Goal: Task Accomplishment & Management: Manage account settings

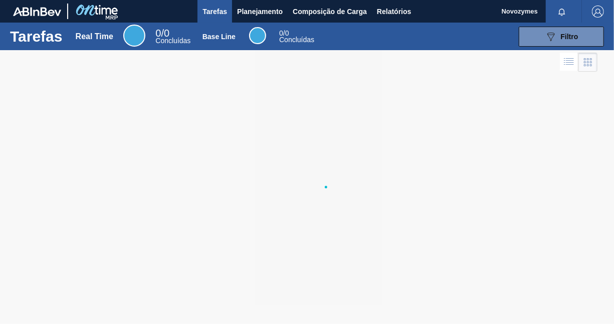
click at [174, 10] on div "Tarefas Planejamento Composição de Carga Relatórios" at bounding box center [307, 11] width 614 height 23
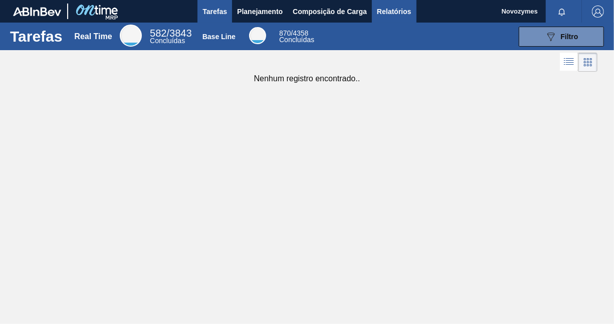
click at [397, 10] on span "Relatórios" at bounding box center [394, 12] width 34 height 12
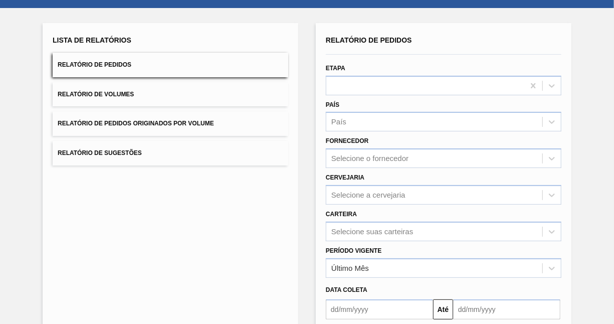
scroll to position [39, 0]
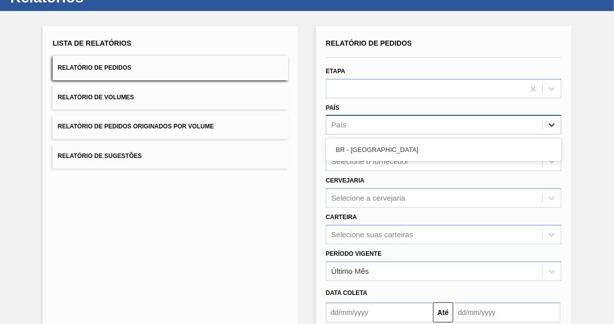
click at [555, 126] on icon at bounding box center [552, 125] width 10 height 10
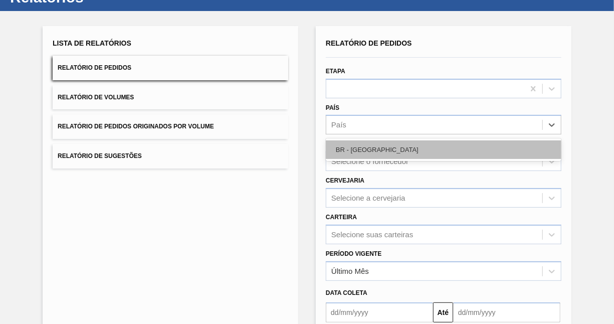
click at [515, 147] on div "BR - Brasil" at bounding box center [444, 149] width 236 height 19
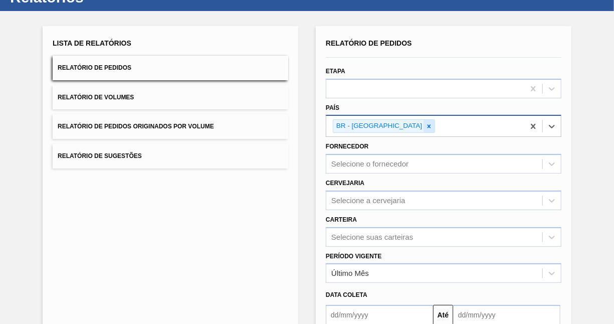
click at [427, 126] on icon at bounding box center [429, 126] width 4 height 4
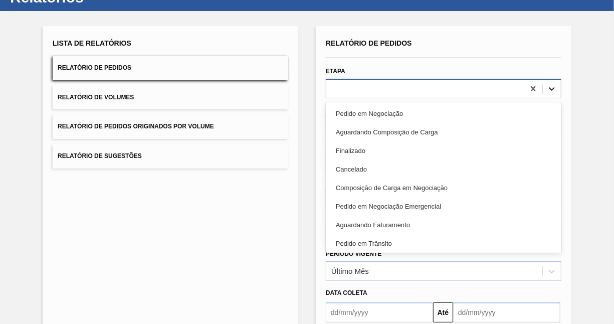
click at [555, 88] on icon at bounding box center [552, 89] width 10 height 10
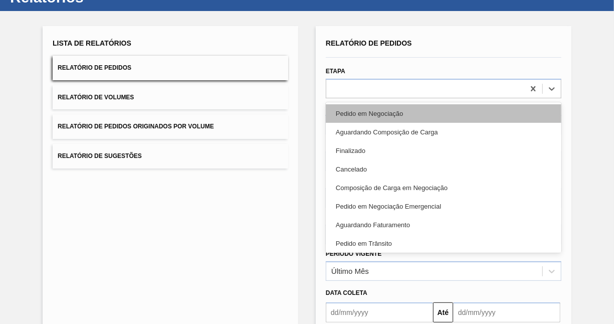
click at [393, 111] on div "Pedido em Negociação" at bounding box center [444, 113] width 236 height 19
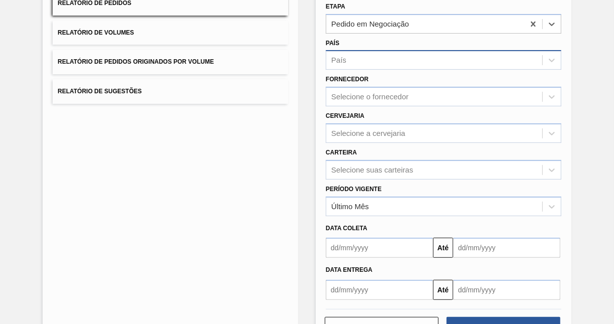
scroll to position [139, 0]
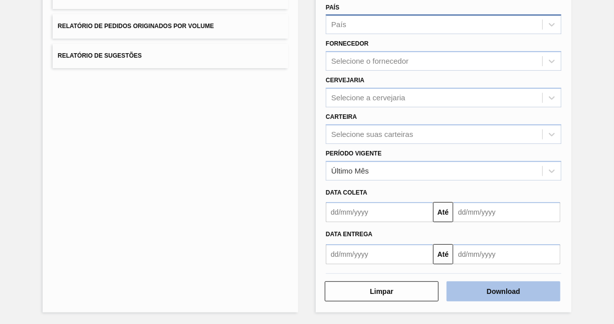
click at [491, 291] on button "Download" at bounding box center [504, 291] width 114 height 20
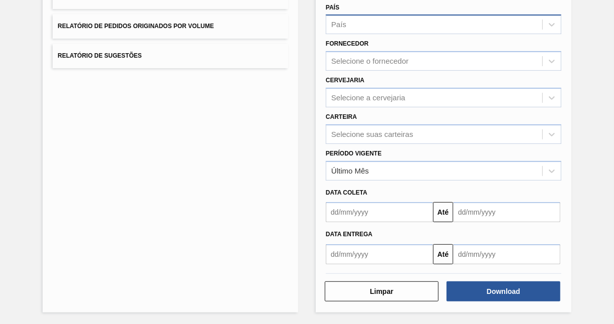
click at [14, 207] on div "Lista de Relatórios Relatório de Pedidos Relatório de Volumes Relatório de Pedi…" at bounding box center [307, 118] width 614 height 414
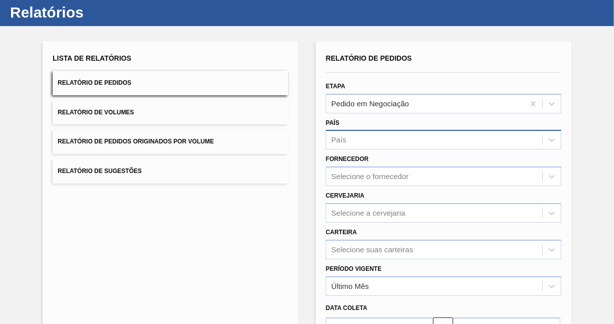
scroll to position [0, 0]
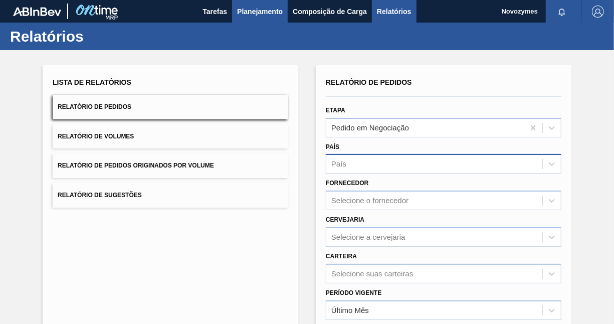
click at [263, 11] on span "Planejamento" at bounding box center [260, 12] width 46 height 12
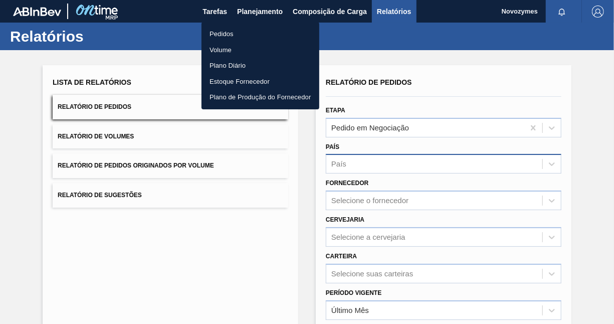
click at [226, 35] on li "Pedidos" at bounding box center [260, 34] width 118 height 16
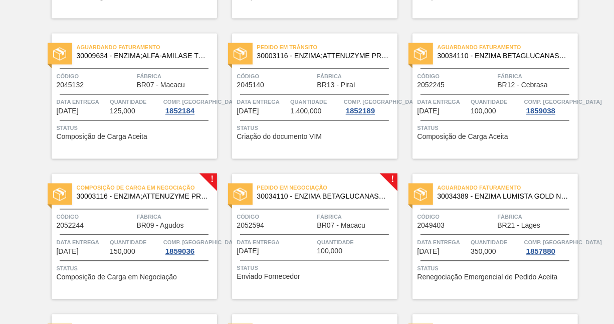
scroll to position [902, 0]
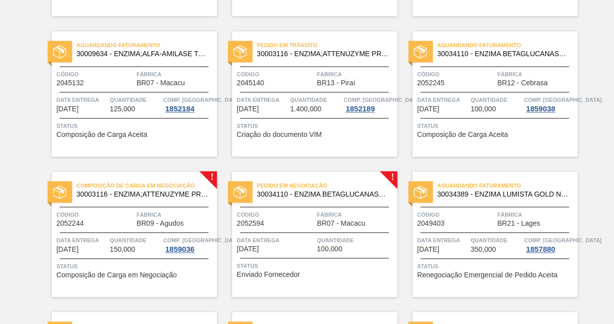
click at [311, 255] on div "Pedido em Negociação 30034110 - ENZIMA BETAGLUCANASE ULTRAFLO PRIME Código 2052…" at bounding box center [314, 234] width 165 height 125
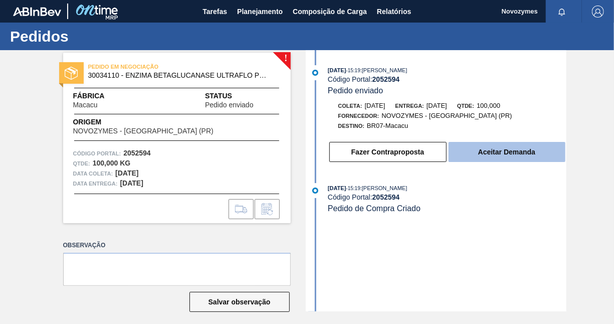
click at [500, 152] on button "Aceitar Demanda" at bounding box center [507, 152] width 117 height 20
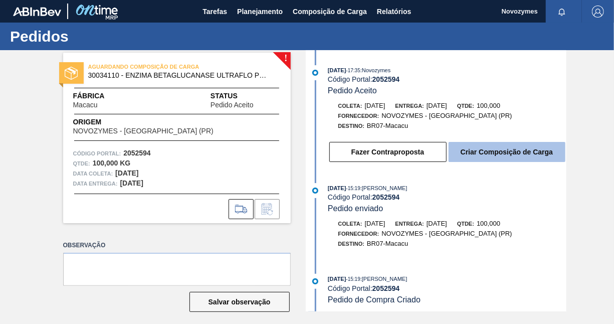
click at [515, 151] on button "Criar Composição de Carga" at bounding box center [507, 152] width 117 height 20
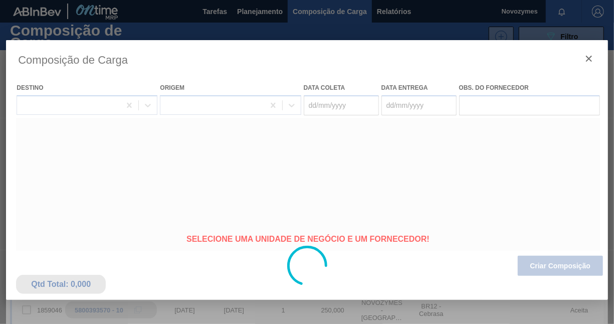
type coleta "[DATE]"
type Entrega "[DATE]"
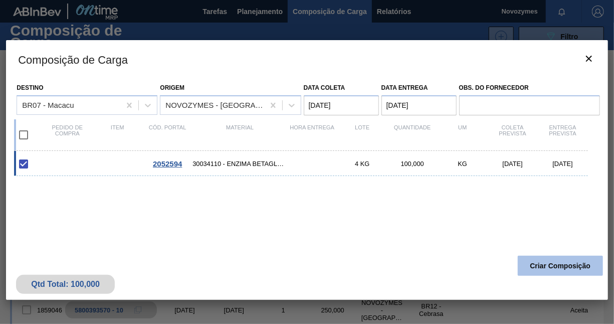
click at [542, 261] on button "Criar Composição" at bounding box center [560, 266] width 85 height 20
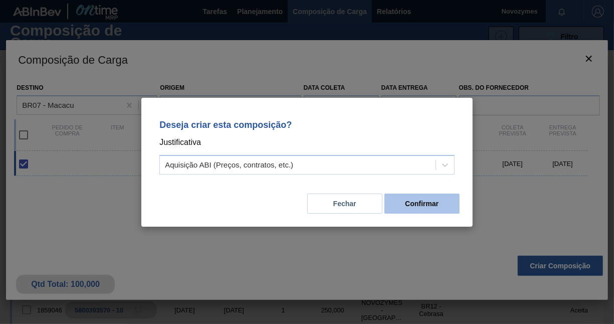
click at [428, 204] on button "Confirmar" at bounding box center [421, 203] width 75 height 20
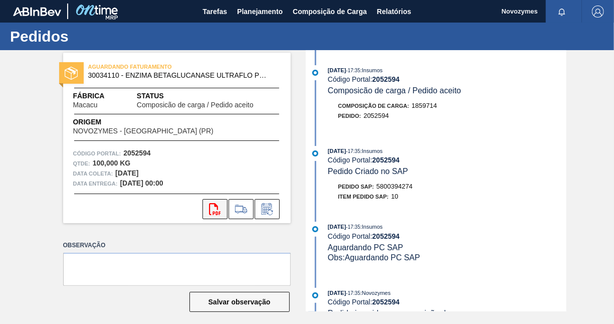
click at [218, 210] on icon "svg{fill:#ff0000}" at bounding box center [215, 209] width 12 height 12
click at [268, 11] on span "Planejamento" at bounding box center [260, 12] width 46 height 12
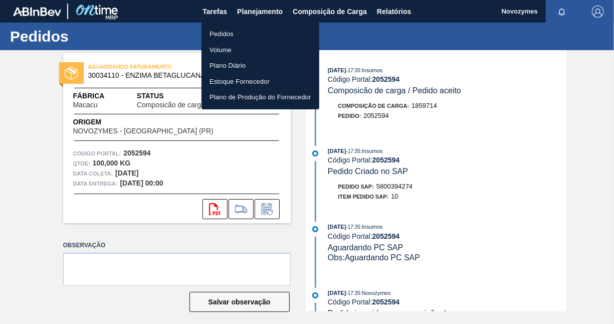
click at [214, 33] on li "Pedidos" at bounding box center [260, 34] width 118 height 16
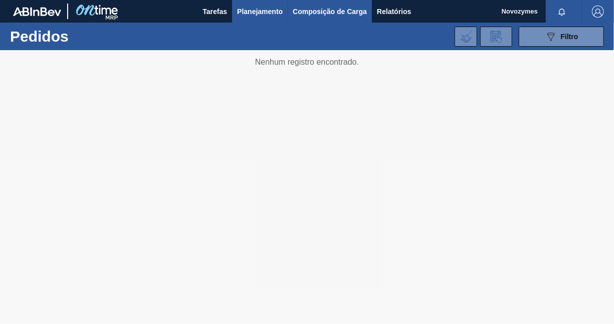
click at [313, 16] on span "Composição de Carga" at bounding box center [330, 12] width 74 height 12
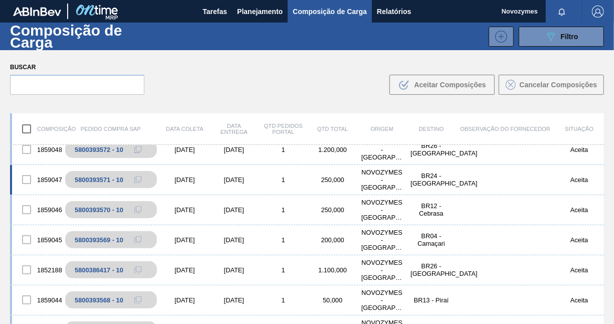
scroll to position [150, 0]
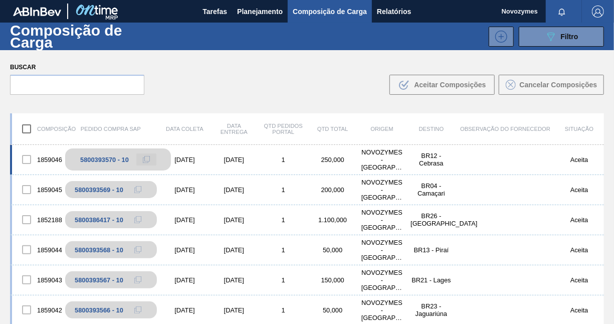
click at [136, 160] on button at bounding box center [146, 159] width 20 height 12
click at [111, 157] on div "5800393570 - 10" at bounding box center [104, 160] width 49 height 8
click at [147, 159] on icon at bounding box center [146, 159] width 7 height 7
click at [122, 159] on div "5800393570 - 10" at bounding box center [104, 160] width 49 height 8
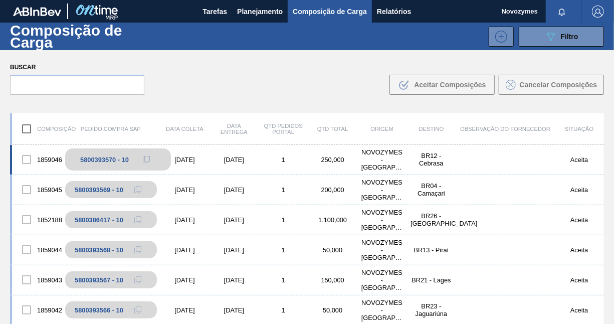
click at [122, 159] on div "5800393570 - 10" at bounding box center [104, 160] width 49 height 8
drag, startPoint x: 122, startPoint y: 159, endPoint x: 271, endPoint y: 85, distance: 166.1
click at [271, 85] on div "Buscar .b{fill:var(--color-action-default)} Aceitar Composições Cancelar Compos…" at bounding box center [307, 77] width 614 height 55
click at [144, 156] on icon at bounding box center [146, 158] width 5 height 5
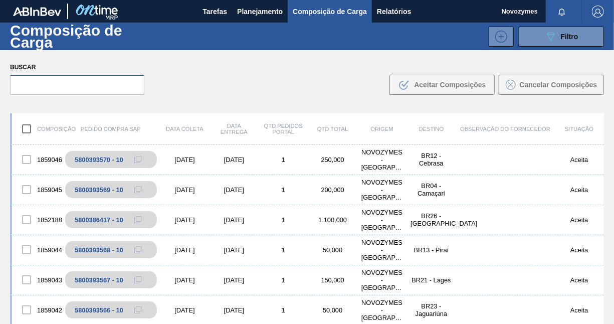
click at [111, 86] on input "text" at bounding box center [77, 85] width 134 height 20
paste input "5800393570"
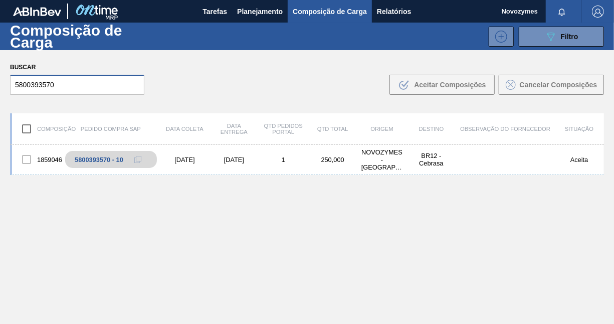
scroll to position [0, 0]
type input "5800393570"
click at [25, 160] on div at bounding box center [26, 159] width 21 height 21
click at [30, 132] on input "checkbox" at bounding box center [26, 128] width 21 height 21
click at [28, 130] on input "checkbox" at bounding box center [26, 128] width 21 height 21
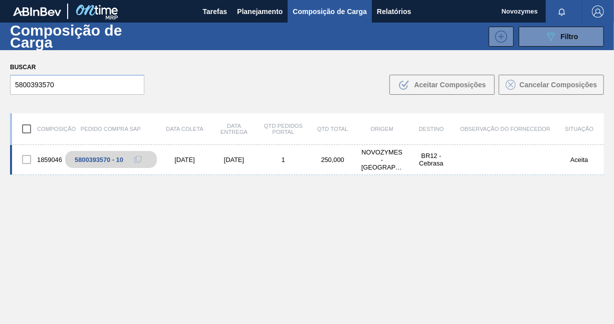
click at [24, 157] on div at bounding box center [26, 159] width 21 height 21
click at [29, 129] on input "checkbox" at bounding box center [26, 128] width 21 height 21
drag, startPoint x: 67, startPoint y: 84, endPoint x: 4, endPoint y: 90, distance: 63.4
click at [4, 90] on div "Buscar 5800393570 .b{fill:var(--color-action-default)} Aceitar Composições Canc…" at bounding box center [307, 77] width 614 height 55
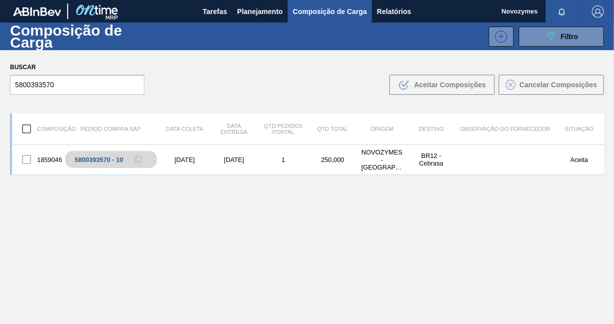
click at [174, 222] on div "1859046 5800393570 - 10 21/10/2025 31/10/2025 1 250,000 NOVOZYMES - ARAUCARIA (…" at bounding box center [307, 258] width 594 height 226
click at [85, 156] on div "5800393570 - 10" at bounding box center [104, 160] width 49 height 8
click at [30, 127] on input "checkbox" at bounding box center [26, 128] width 21 height 21
checkbox input "true"
click at [580, 161] on div "Aceita" at bounding box center [579, 160] width 49 height 8
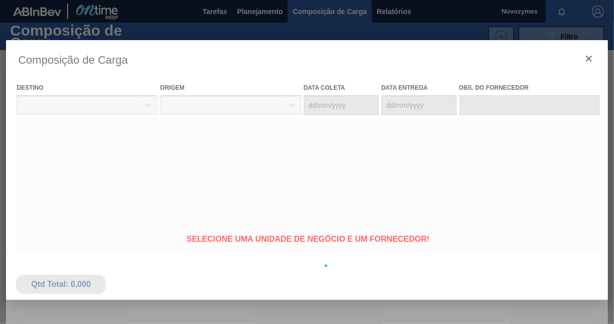
type coleta "21/10/2025"
type Entrega "31/10/2025"
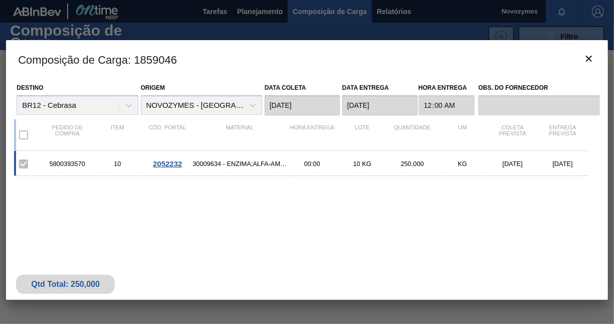
click at [28, 164] on label at bounding box center [23, 163] width 21 height 21
click at [25, 138] on label at bounding box center [23, 134] width 21 height 21
click at [170, 166] on span "2052232" at bounding box center [167, 163] width 29 height 9
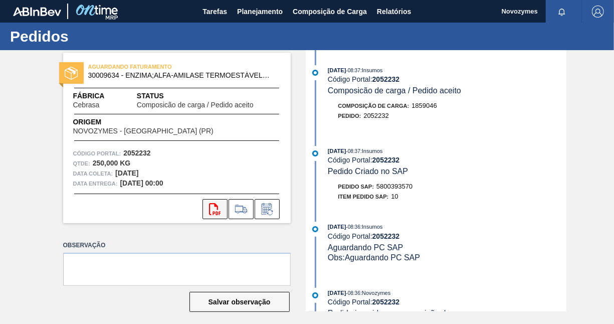
click at [209, 209] on icon "svg{fill:#ff0000}" at bounding box center [215, 209] width 12 height 12
click at [334, 8] on span "Composição de Carga" at bounding box center [330, 12] width 74 height 12
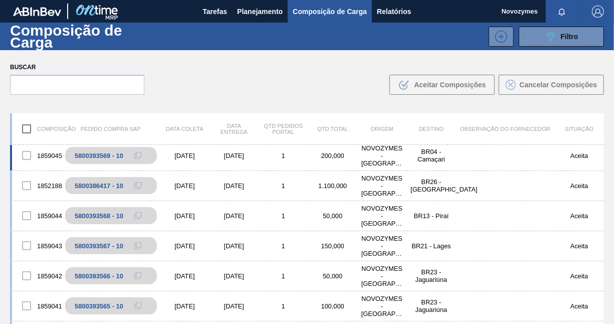
scroll to position [200, 0]
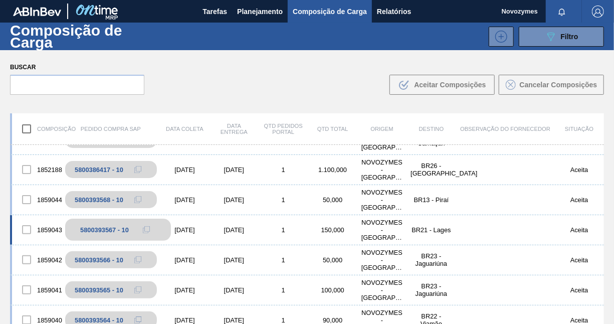
click at [109, 229] on div "5800393567 - 10" at bounding box center [104, 230] width 49 height 8
click at [26, 230] on div at bounding box center [26, 229] width 21 height 21
click at [29, 131] on input "checkbox" at bounding box center [26, 128] width 21 height 21
checkbox input "true"
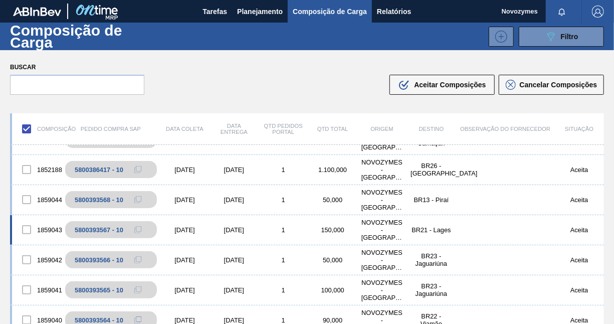
click at [29, 230] on div at bounding box center [26, 229] width 21 height 21
click at [30, 129] on input "checkbox" at bounding box center [26, 128] width 21 height 21
checkbox input "false"
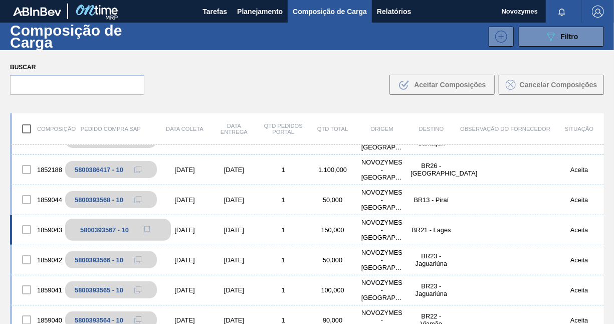
click at [94, 232] on div "5800393567 - 10" at bounding box center [104, 230] width 49 height 8
click at [270, 234] on div "1859043 5800393567 - 10 21/10/2025 29/10/2025 1 150,000 NOVOZYMES - ARAUCARIA (…" at bounding box center [307, 230] width 594 height 30
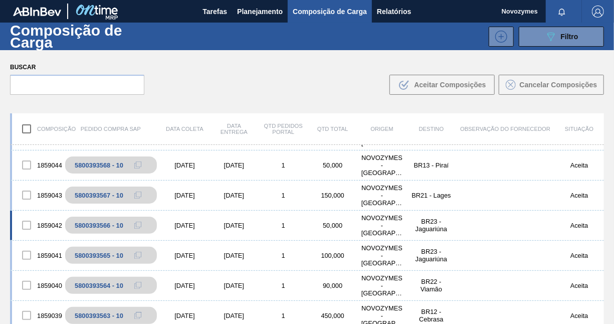
scroll to position [251, 0]
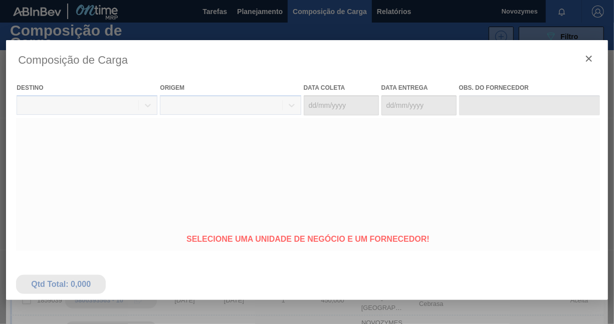
type coleta "21/10/2025"
type Entrega "29/10/2025"
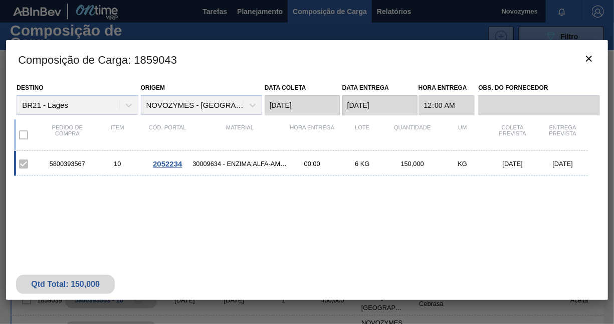
click at [179, 162] on span "2052234" at bounding box center [167, 163] width 29 height 9
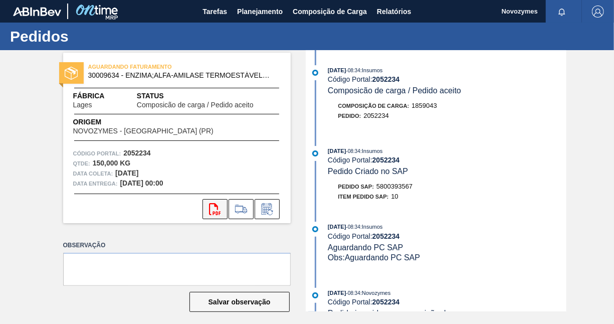
click at [214, 205] on icon at bounding box center [215, 209] width 12 height 12
click at [314, 13] on span "Composição de Carga" at bounding box center [330, 12] width 74 height 12
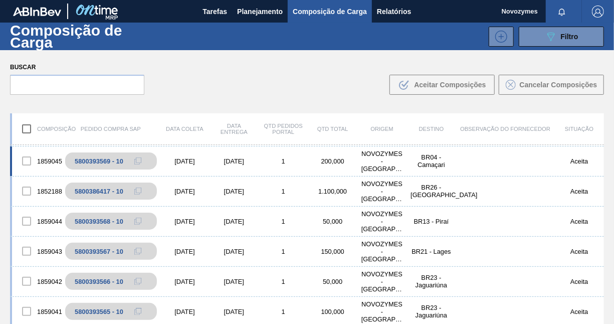
scroll to position [200, 0]
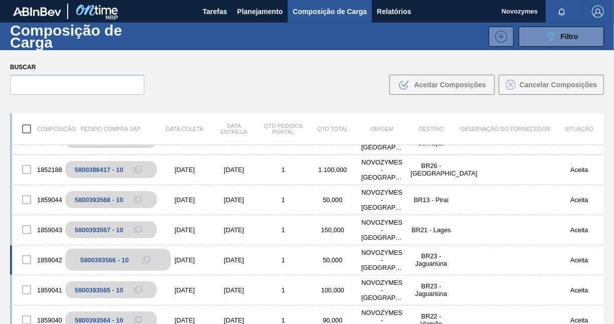
click at [91, 261] on div "5800393566 - 10" at bounding box center [104, 260] width 49 height 8
click at [31, 258] on div at bounding box center [26, 259] width 21 height 21
click at [135, 262] on div "5800393566 - 10" at bounding box center [118, 260] width 106 height 22
click at [147, 258] on icon at bounding box center [146, 259] width 7 height 7
click at [83, 81] on input "text" at bounding box center [77, 85] width 134 height 20
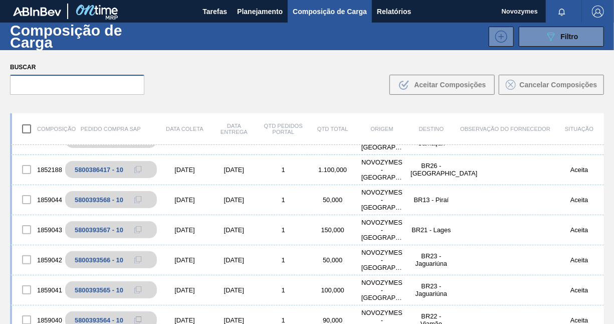
paste input "5800393566"
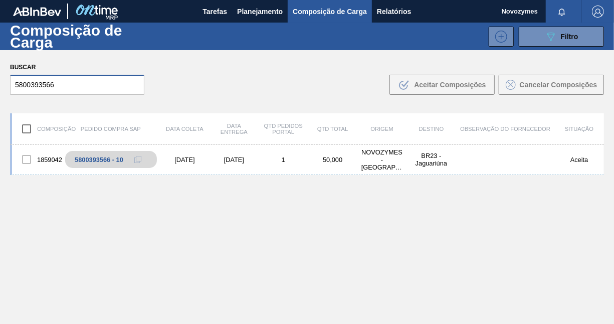
scroll to position [0, 0]
type input "5800393566"
click at [24, 161] on div at bounding box center [26, 159] width 21 height 21
click at [24, 123] on input "checkbox" at bounding box center [26, 128] width 21 height 21
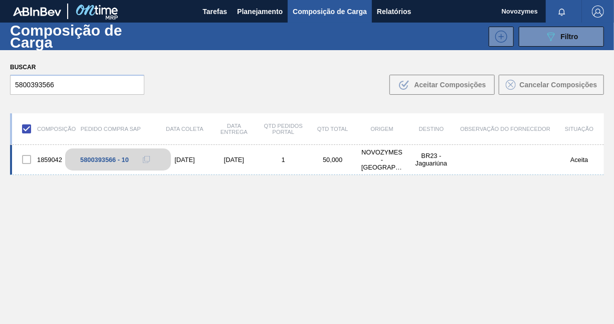
click at [103, 164] on div "5800393566 - 10" at bounding box center [118, 159] width 106 height 22
drag, startPoint x: 103, startPoint y: 164, endPoint x: 92, endPoint y: 213, distance: 50.2
click at [95, 216] on div "1859042 5800393566 - 10 21/10/2025 28/10/2025 1 50,000 NOVOZYMES - ARAUCARIA (P…" at bounding box center [307, 258] width 594 height 226
click at [24, 129] on input "checkbox" at bounding box center [26, 128] width 21 height 21
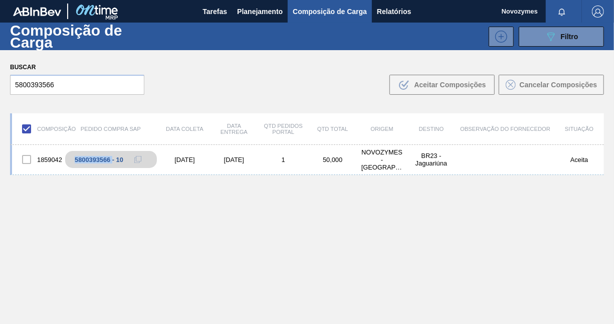
checkbox input "false"
click at [98, 161] on div "5800393566 - 10" at bounding box center [104, 160] width 49 height 8
drag, startPoint x: 98, startPoint y: 161, endPoint x: 97, endPoint y: 205, distance: 44.1
click at [97, 205] on div "1859042 5800393566 - 10 21/10/2025 28/10/2025 1 50,000 NOVOZYMES - ARAUCARIA (P…" at bounding box center [307, 258] width 594 height 226
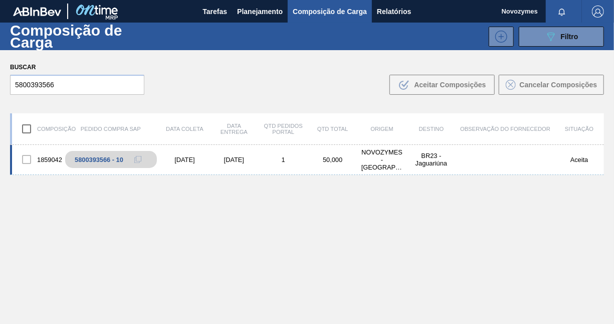
drag, startPoint x: 26, startPoint y: 152, endPoint x: 51, endPoint y: 160, distance: 26.5
click at [25, 152] on div at bounding box center [26, 159] width 21 height 21
click at [191, 225] on div "1859042 5800393566 - 10 21/10/2025 28/10/2025 1 50,000 NOVOZYMES - ARAUCARIA (P…" at bounding box center [307, 258] width 594 height 226
click at [105, 165] on div "5800393566 - 10" at bounding box center [118, 159] width 106 height 22
click at [387, 83] on div ".b{fill:var(--color-action-default)} Aceitar Composições Cancelar Composições" at bounding box center [494, 85] width 219 height 20
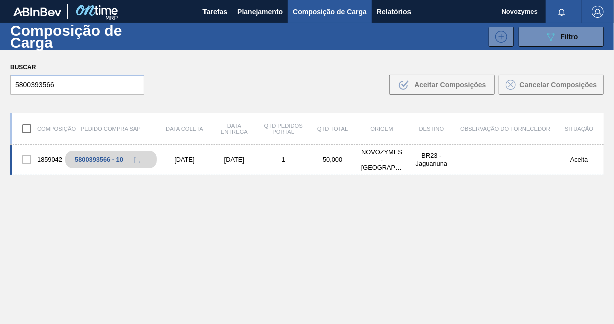
click at [392, 162] on div "NOVOZYMES - ARAUCARIA (PR)" at bounding box center [381, 159] width 49 height 23
click at [505, 162] on div "1859042 5800393566 - 10 21/10/2025 28/10/2025 1 50,000 NOVOZYMES - ARAUCARIA (P…" at bounding box center [307, 160] width 594 height 30
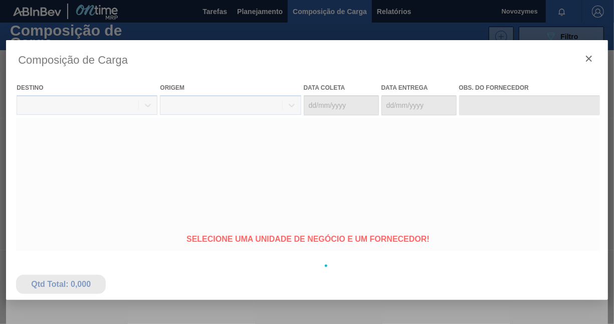
click at [181, 157] on div at bounding box center [307, 265] width 602 height 451
type coleta "21/10/2025"
type Entrega "28/10/2025"
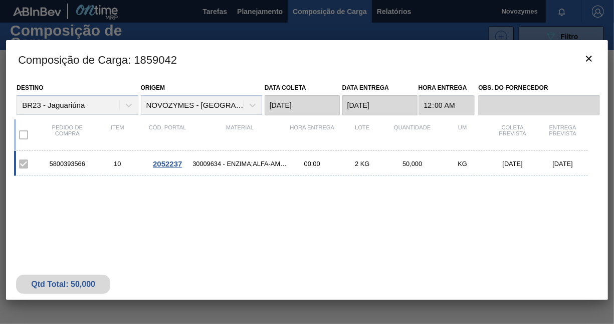
click at [175, 166] on span "2052237" at bounding box center [167, 163] width 29 height 9
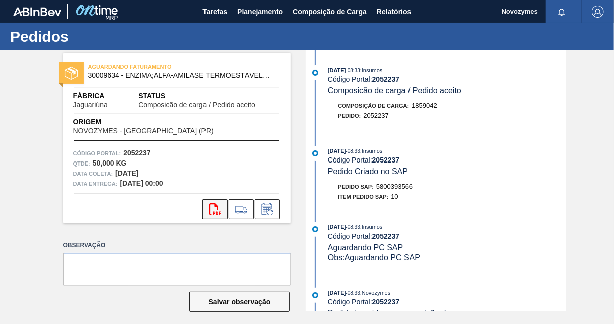
click at [212, 204] on icon "svg{fill:#ff0000}" at bounding box center [215, 209] width 12 height 12
click at [316, 12] on span "Composição de Carga" at bounding box center [330, 12] width 74 height 12
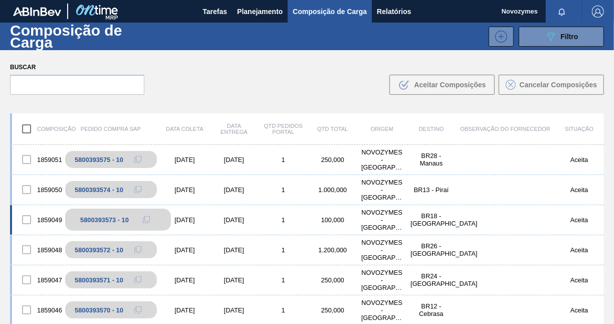
click at [95, 224] on div "5800393573 - 10" at bounding box center [118, 219] width 106 height 22
click at [95, 216] on div "5800393573 - 10" at bounding box center [118, 219] width 106 height 22
click at [143, 218] on icon at bounding box center [146, 219] width 7 height 7
click at [109, 88] on input "text" at bounding box center [77, 85] width 134 height 20
paste input "5800393573"
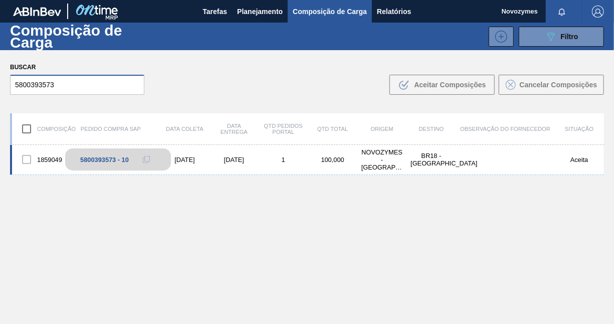
type input "5800393573"
click at [84, 160] on div "5800393573 - 10" at bounding box center [104, 160] width 49 height 8
click at [40, 156] on div "1859049" at bounding box center [36, 159] width 49 height 21
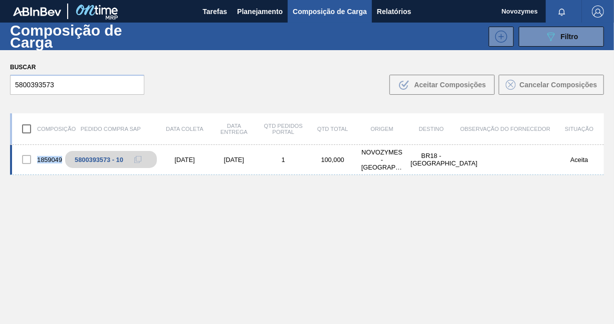
click at [40, 156] on div "1859049" at bounding box center [36, 159] width 49 height 21
drag, startPoint x: 40, startPoint y: 156, endPoint x: 93, endPoint y: 222, distance: 84.8
click at [93, 222] on div "1859049 5800393573 - 10 16/10/2025 02/11/2025 1 100,000 NOVOZYMES - ARAUCARIA (…" at bounding box center [307, 258] width 594 height 226
click at [107, 165] on div "5800393573 - 10" at bounding box center [118, 159] width 106 height 22
click at [107, 166] on div "5800393573 - 10" at bounding box center [118, 159] width 106 height 22
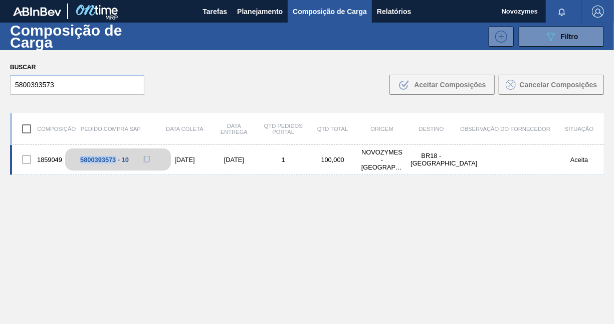
click at [109, 168] on div "5800393573 - 10" at bounding box center [118, 159] width 106 height 22
click at [26, 136] on input "checkbox" at bounding box center [26, 128] width 21 height 21
click at [97, 164] on div "5800393573 - 10" at bounding box center [118, 159] width 106 height 22
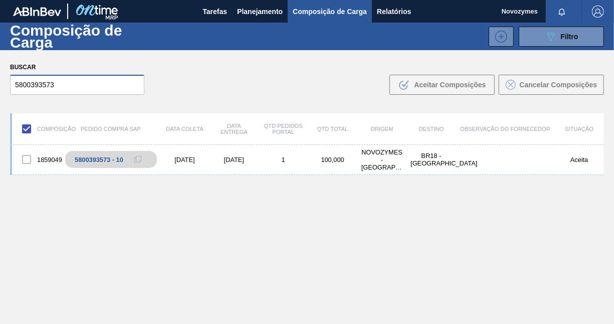
click at [79, 85] on input "5800393573" at bounding box center [77, 85] width 134 height 20
click at [235, 80] on div "Buscar 5800393573 .b{fill:var(--color-action-default)} Aceitar Composições Canc…" at bounding box center [307, 77] width 614 height 55
drag, startPoint x: 235, startPoint y: 177, endPoint x: 235, endPoint y: 166, distance: 11.5
click at [235, 176] on div "1859049 5800393573 - 10 16/10/2025 02/11/2025 1 100,000 NOVOZYMES - ARAUCARIA (…" at bounding box center [307, 258] width 594 height 226
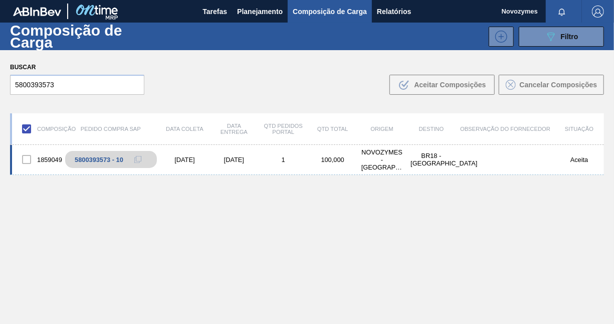
click at [241, 154] on div "1859049 5800393573 - 10 16/10/2025 02/11/2025 1 100,000 NOVOZYMES - ARAUCARIA (…" at bounding box center [307, 160] width 594 height 30
click at [242, 155] on div "1859049 5800393573 - 10 16/10/2025 02/11/2025 1 100,000 NOVOZYMES - ARAUCARIA (…" at bounding box center [307, 160] width 594 height 30
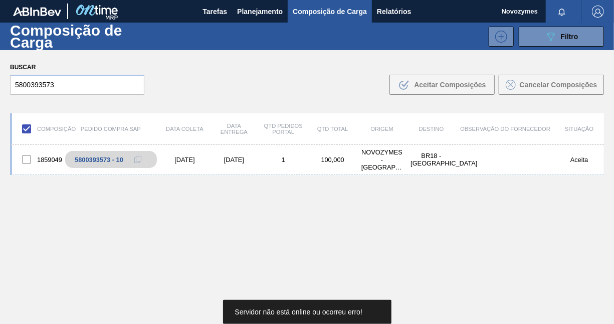
click at [30, 128] on input "checkbox" at bounding box center [26, 128] width 21 height 21
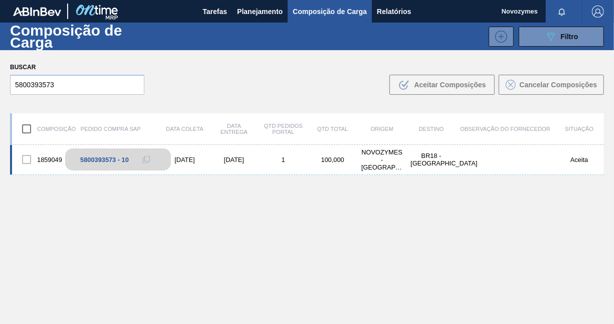
click at [92, 161] on div "5800393573 - 10" at bounding box center [104, 160] width 49 height 8
click at [259, 165] on div "1859049 5800393573 - 10 16/10/2025 02/11/2025 1 100,000 NOVOZYMES - ARAUCARIA (…" at bounding box center [307, 160] width 594 height 30
click at [259, 164] on div "1859049 5800393573 - 10 16/10/2025 02/11/2025 1 100,000 NOVOZYMES - ARAUCARIA (…" at bounding box center [307, 160] width 594 height 30
click at [259, 163] on div "1859049 5800393573 - 10 16/10/2025 02/11/2025 1 100,000 NOVOZYMES - ARAUCARIA (…" at bounding box center [307, 160] width 594 height 30
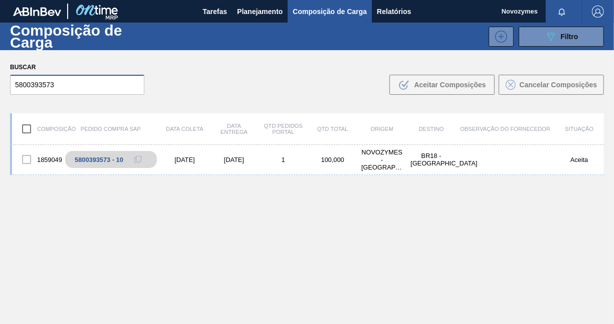
click at [90, 88] on input "5800393573" at bounding box center [77, 85] width 134 height 20
click at [23, 158] on div at bounding box center [26, 159] width 21 height 21
click at [24, 129] on input "checkbox" at bounding box center [26, 128] width 21 height 21
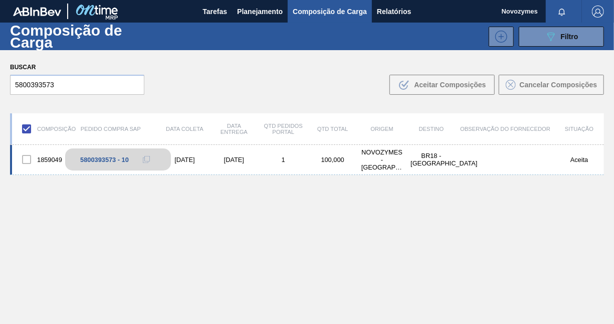
click at [110, 157] on div "5800393573 - 10" at bounding box center [104, 160] width 49 height 8
click at [26, 129] on input "checkbox" at bounding box center [26, 128] width 21 height 21
click at [122, 199] on div "1859049 5800393573 - 10 16/10/2025 02/11/2025 1 100,000 NOVOZYMES - ARAUCARIA (…" at bounding box center [307, 258] width 594 height 226
click at [33, 127] on input "checkbox" at bounding box center [26, 128] width 21 height 21
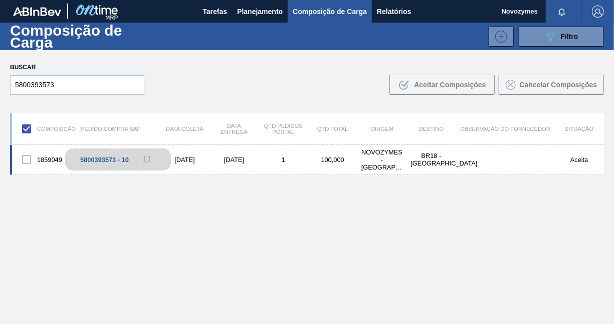
click at [117, 157] on div "5800393573 - 10" at bounding box center [104, 160] width 49 height 8
click at [26, 159] on div at bounding box center [26, 159] width 21 height 21
click at [126, 159] on div "5800393573 - 10" at bounding box center [104, 160] width 49 height 8
drag, startPoint x: 126, startPoint y: 159, endPoint x: 115, endPoint y: 153, distance: 12.6
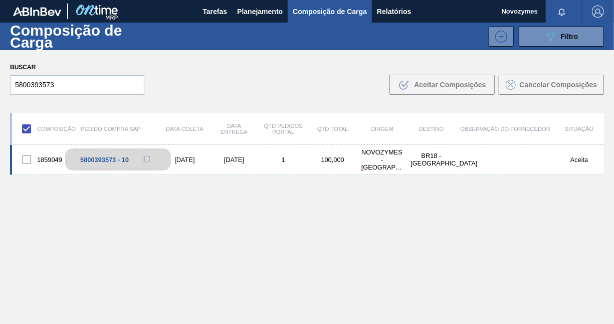
click at [115, 153] on div "5800393573 - 10" at bounding box center [118, 159] width 106 height 22
click at [365, 158] on div "NOVOZYMES - ARAUCARIA (PR)" at bounding box center [381, 159] width 49 height 23
click at [366, 159] on div "NOVOZYMES - ARAUCARIA (PR)" at bounding box center [381, 159] width 49 height 23
drag, startPoint x: 366, startPoint y: 159, endPoint x: 237, endPoint y: 152, distance: 129.0
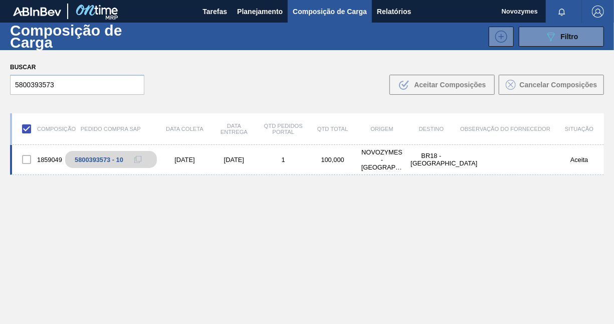
click at [237, 152] on div "1859049 5800393573 - 10 16/10/2025 02/11/2025 1 100,000 NOVOZYMES - ARAUCARIA (…" at bounding box center [307, 160] width 594 height 30
click at [95, 160] on div "5800393573 - 10" at bounding box center [104, 160] width 49 height 8
drag, startPoint x: 95, startPoint y: 160, endPoint x: 110, endPoint y: 217, distance: 58.6
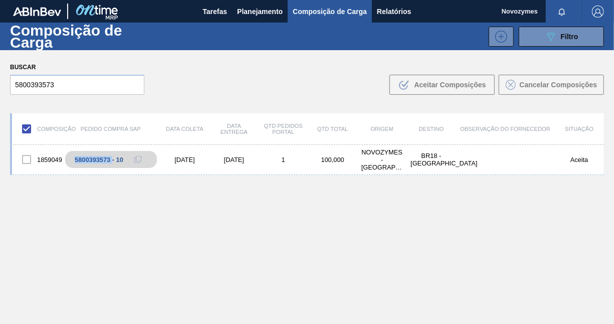
click at [110, 217] on div "1859049 5800393573 - 10 16/10/2025 02/11/2025 1 100,000 NOVOZYMES - ARAUCARIA (…" at bounding box center [307, 258] width 594 height 226
click at [25, 127] on input "checkbox" at bounding box center [26, 128] width 21 height 21
click at [74, 222] on div "1859049 5800393573 - 10 16/10/2025 02/11/2025 1 100,000 NOVOZYMES - ARAUCARIA (…" at bounding box center [307, 258] width 594 height 226
click at [26, 131] on input "checkbox" at bounding box center [26, 128] width 21 height 21
click at [123, 129] on div "Pedido Compra SAP" at bounding box center [110, 129] width 99 height 6
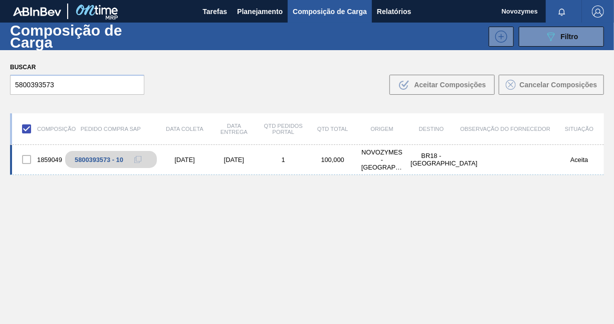
click at [22, 159] on div at bounding box center [26, 159] width 21 height 21
click at [58, 156] on div "1859049" at bounding box center [36, 159] width 49 height 21
click at [58, 155] on div "1859049" at bounding box center [36, 159] width 49 height 21
drag, startPoint x: 58, startPoint y: 155, endPoint x: 101, endPoint y: 160, distance: 42.9
click at [101, 160] on div "5800393573 - 10" at bounding box center [104, 160] width 49 height 8
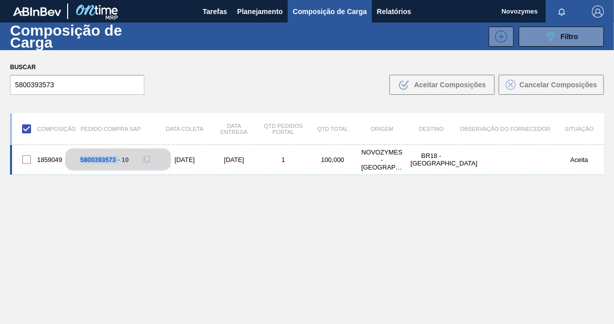
click at [101, 160] on div "5800393573 - 10" at bounding box center [104, 160] width 49 height 8
drag, startPoint x: 101, startPoint y: 160, endPoint x: 151, endPoint y: 160, distance: 50.6
click at [151, 160] on button at bounding box center [146, 159] width 20 height 12
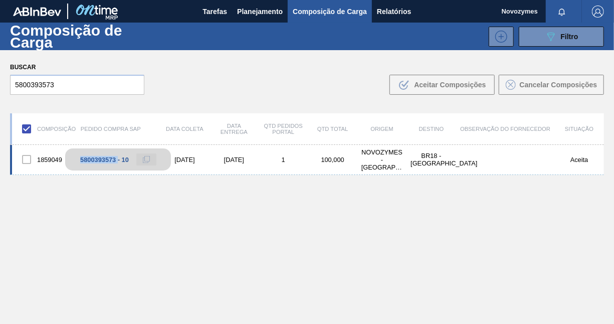
click at [151, 160] on button at bounding box center [146, 159] width 20 height 12
drag, startPoint x: 151, startPoint y: 160, endPoint x: 248, endPoint y: 163, distance: 96.8
click at [248, 163] on div "1859049 5800393573 - 10 16/10/2025 02/11/2025 1 100,000 NOVOZYMES - ARAUCARIA (…" at bounding box center [307, 160] width 594 height 30
click at [578, 160] on div "Aceita" at bounding box center [579, 160] width 49 height 8
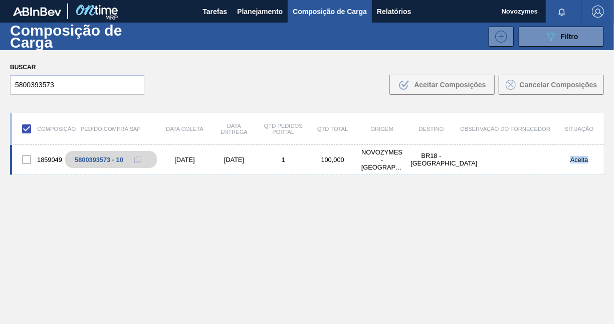
click at [579, 160] on div "Aceita" at bounding box center [579, 160] width 49 height 8
click at [28, 160] on div at bounding box center [26, 159] width 21 height 21
click at [32, 128] on input "checkbox" at bounding box center [26, 128] width 21 height 21
click at [68, 87] on input "5800393573" at bounding box center [77, 85] width 134 height 20
click at [96, 155] on div "5800393573 - 10" at bounding box center [118, 159] width 106 height 22
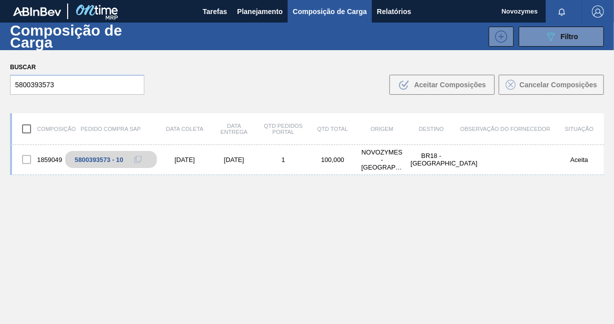
click at [327, 11] on span "Composição de Carga" at bounding box center [330, 12] width 74 height 12
click at [63, 82] on input "5800393573" at bounding box center [77, 85] width 134 height 20
click at [28, 131] on input "checkbox" at bounding box center [26, 128] width 21 height 21
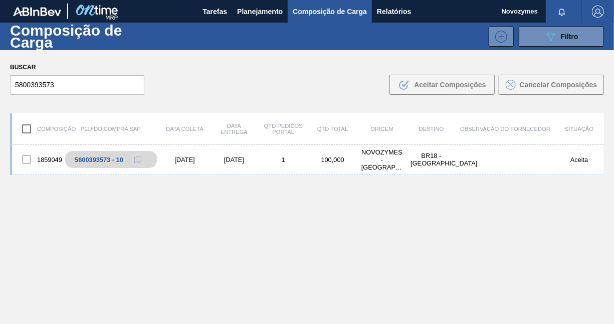
checkbox input "true"
click at [112, 164] on div "5800393573 - 10" at bounding box center [118, 159] width 106 height 22
click at [374, 165] on div "NOVOZYMES - ARAUCARIA (PR)" at bounding box center [381, 159] width 49 height 23
click at [228, 223] on div "1859049 5800393573 - 10 16/10/2025 02/11/2025 1 100,000 NOVOZYMES - ARAUCARIA (…" at bounding box center [307, 258] width 594 height 226
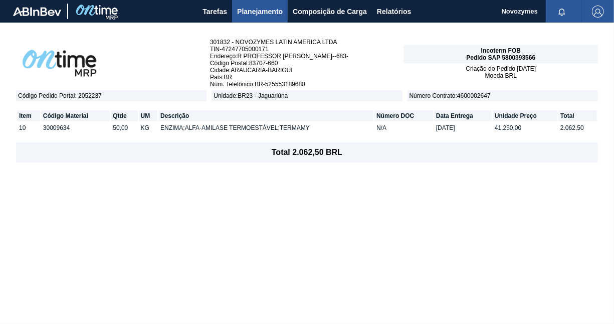
click at [196, 239] on div "301832 - NOVOZYMES LATIN AMERICA LTDA TIN - 47247705000171 Endereço : R PROFESS…" at bounding box center [307, 173] width 614 height 301
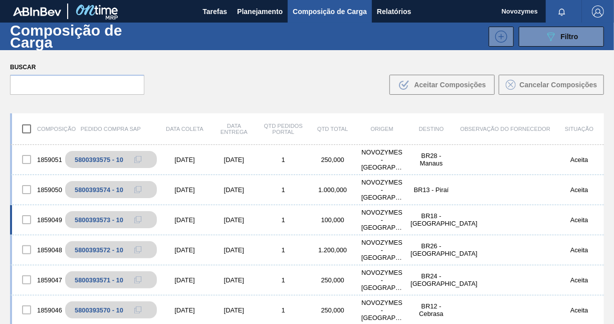
click at [29, 220] on div at bounding box center [26, 219] width 21 height 21
click at [28, 128] on input "checkbox" at bounding box center [26, 128] width 21 height 21
checkbox input "true"
click at [30, 219] on div at bounding box center [26, 219] width 21 height 21
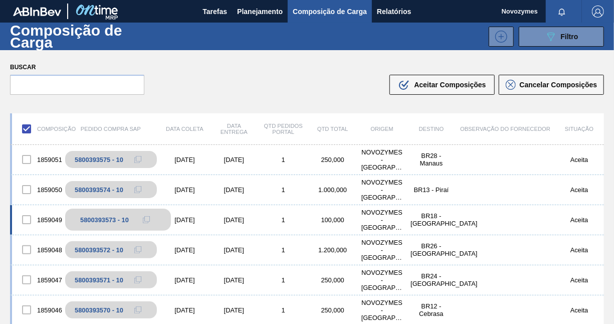
click at [111, 219] on div "5800393573 - 10" at bounding box center [104, 220] width 49 height 8
click at [28, 125] on input "checkbox" at bounding box center [26, 128] width 21 height 21
checkbox input "false"
click at [146, 219] on icon at bounding box center [146, 219] width 7 height 7
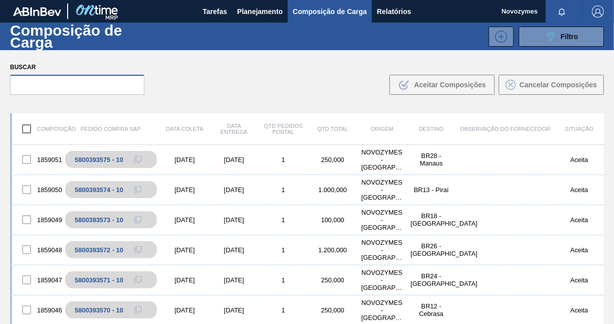
click at [115, 86] on input "text" at bounding box center [77, 85] width 134 height 20
paste input "5800393573"
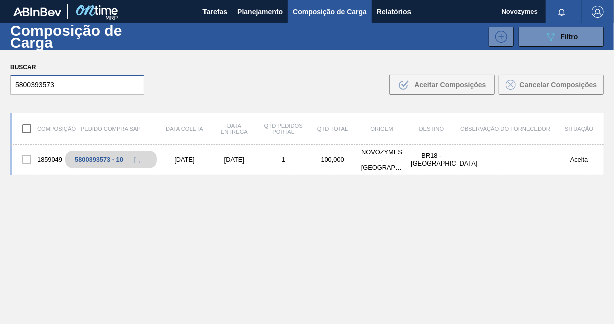
type input "5800393573"
click at [28, 126] on input "checkbox" at bounding box center [26, 128] width 21 height 21
checkbox input "true"
click at [28, 158] on div at bounding box center [26, 159] width 21 height 21
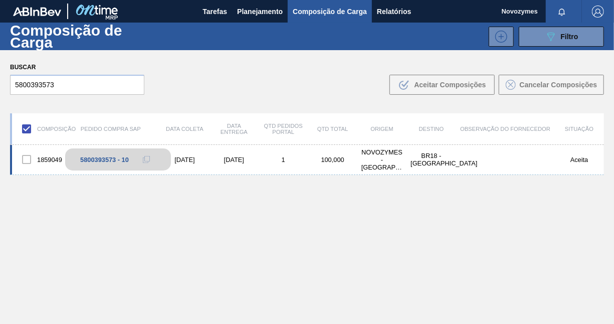
click at [125, 162] on div "5800393573 - 10" at bounding box center [104, 160] width 49 height 8
click at [307, 12] on span "Composição de Carga" at bounding box center [330, 12] width 74 height 12
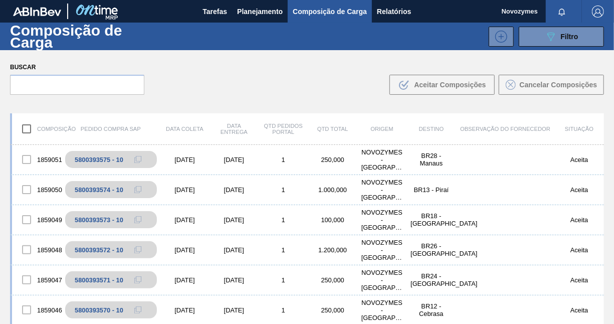
click at [26, 131] on input "checkbox" at bounding box center [26, 128] width 21 height 21
checkbox input "true"
click at [27, 224] on div at bounding box center [26, 219] width 21 height 21
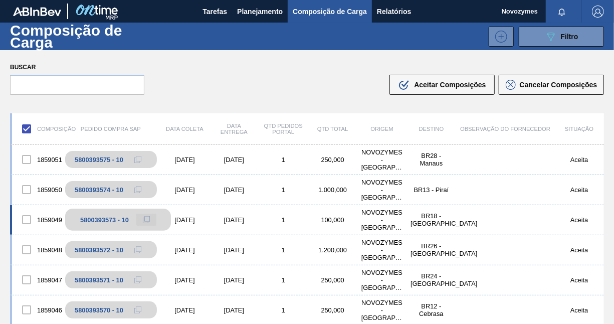
click at [143, 223] on icon at bounding box center [146, 219] width 7 height 7
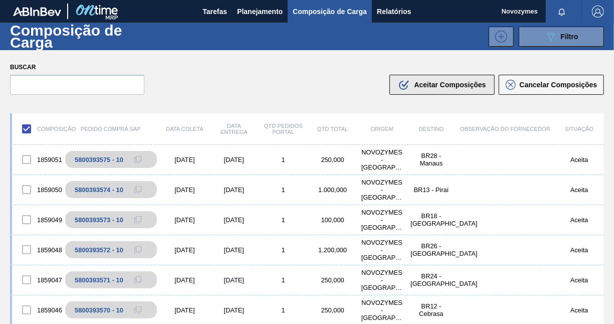
click at [440, 82] on span "Aceitar Composições" at bounding box center [450, 85] width 72 height 8
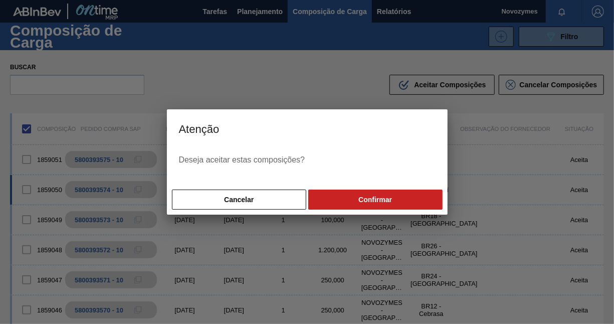
click at [287, 198] on button "Cancelar" at bounding box center [239, 199] width 135 height 20
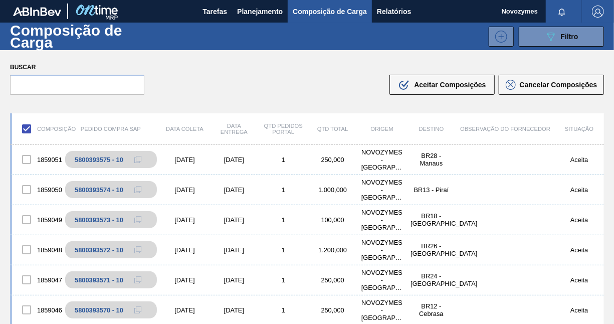
click at [28, 126] on input "checkbox" at bounding box center [26, 128] width 21 height 21
checkbox input "false"
click at [27, 220] on div at bounding box center [26, 219] width 21 height 21
click at [27, 219] on div at bounding box center [26, 219] width 21 height 21
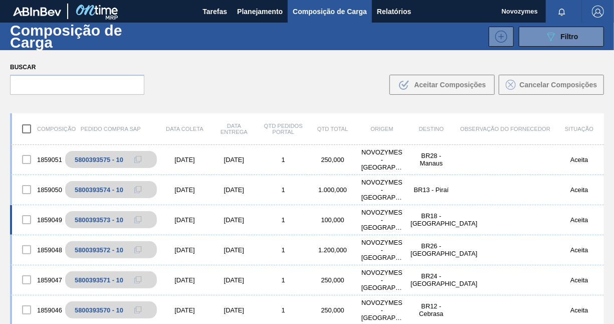
click at [27, 219] on div at bounding box center [26, 219] width 21 height 21
drag, startPoint x: 27, startPoint y: 219, endPoint x: 82, endPoint y: 216, distance: 55.7
click at [82, 216] on div "5800393573 - 10" at bounding box center [118, 219] width 106 height 22
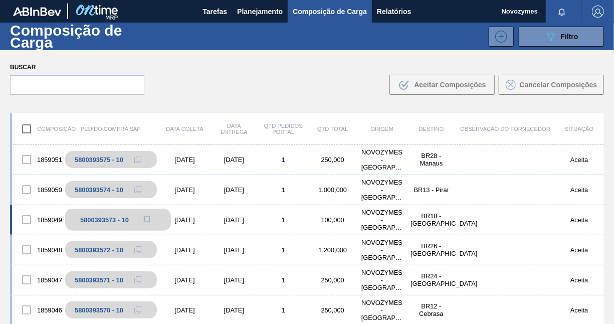
click at [92, 218] on div "5800393573 - 10" at bounding box center [104, 220] width 49 height 8
click at [145, 218] on icon at bounding box center [146, 219] width 7 height 7
click at [143, 221] on icon at bounding box center [146, 219] width 7 height 7
click at [430, 95] on div "Buscar .b{fill:var(--color-action-default)} Aceitar Composições Cancelar Compos…" at bounding box center [307, 77] width 614 height 55
click at [77, 85] on input "text" at bounding box center [77, 85] width 134 height 20
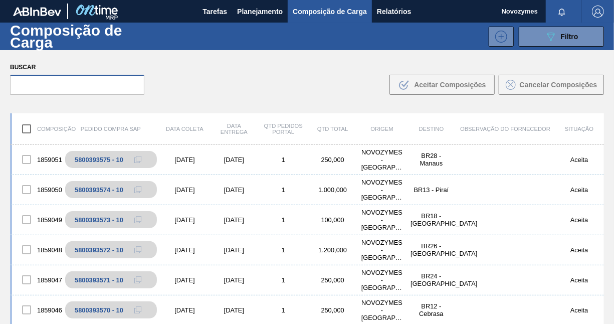
paste input "5800393573"
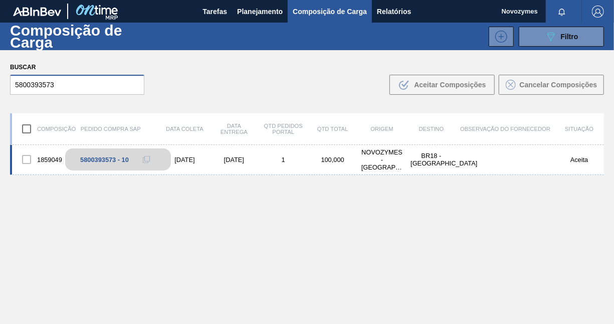
type input "5800393573"
click at [85, 153] on div "5800393573 - 10" at bounding box center [118, 159] width 106 height 22
click at [23, 128] on input "checkbox" at bounding box center [26, 128] width 21 height 21
checkbox input "true"
click at [118, 159] on div "5800393573 - 10" at bounding box center [104, 160] width 49 height 8
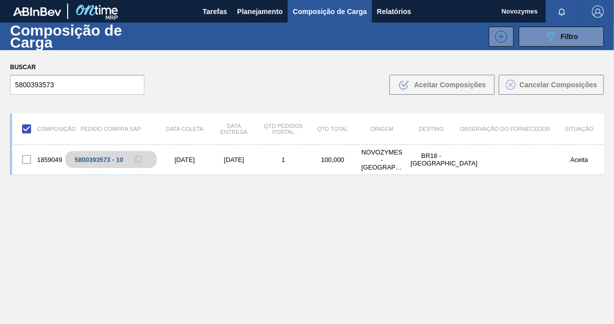
drag, startPoint x: 183, startPoint y: 205, endPoint x: 176, endPoint y: 202, distance: 8.1
click at [183, 205] on div "1859049 5800393573 - 10 16/10/2025 02/11/2025 1 100,000 NOVOZYMES - ARAUCARIA (…" at bounding box center [307, 258] width 594 height 226
click at [106, 162] on div "5800393573 - 10" at bounding box center [104, 160] width 49 height 8
drag, startPoint x: 106, startPoint y: 162, endPoint x: 136, endPoint y: 219, distance: 64.1
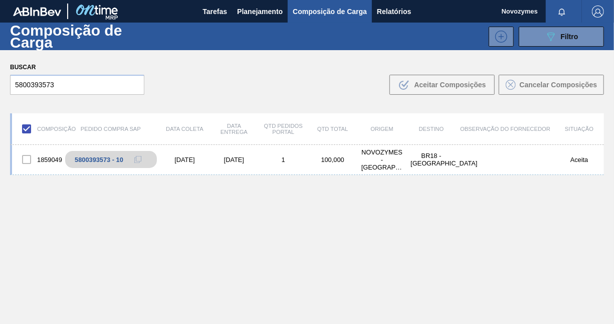
click at [136, 219] on div "1859049 5800393573 - 10 16/10/2025 02/11/2025 1 100,000 NOVOZYMES - ARAUCARIA (…" at bounding box center [307, 258] width 594 height 226
click at [27, 164] on div at bounding box center [26, 159] width 21 height 21
click at [27, 157] on div at bounding box center [26, 159] width 21 height 21
click at [203, 158] on div "[DATE]" at bounding box center [184, 160] width 49 height 8
click at [241, 158] on div "[DATE]" at bounding box center [233, 160] width 49 height 8
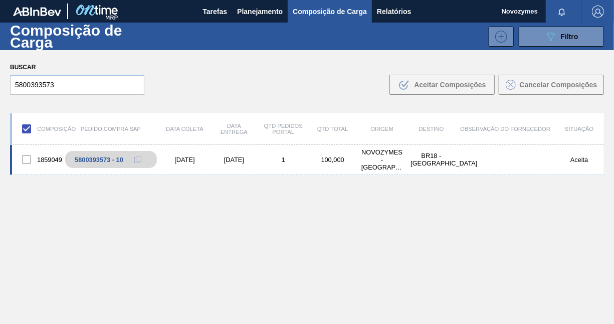
click at [304, 159] on div "1" at bounding box center [283, 160] width 49 height 8
click at [404, 156] on div "NOVOZYMES - [GEOGRAPHIC_DATA] (PR)" at bounding box center [381, 159] width 49 height 23
click at [361, 161] on div "NOVOZYMES - [GEOGRAPHIC_DATA] (PR)" at bounding box center [381, 159] width 49 height 23
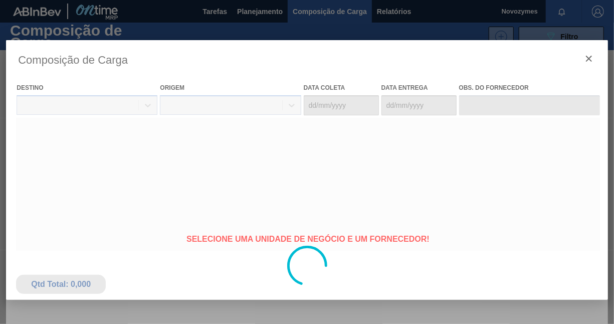
type coleta "[DATE]"
type Entrega "[DATE]"
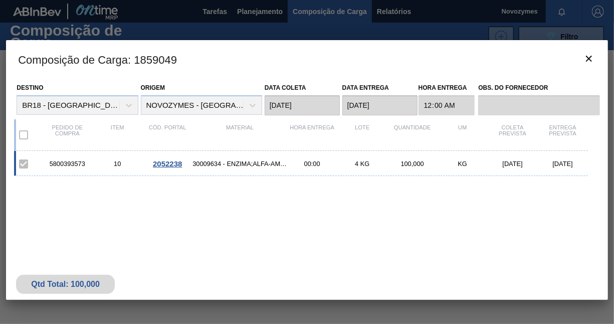
click at [167, 162] on span "2052238" at bounding box center [167, 163] width 29 height 9
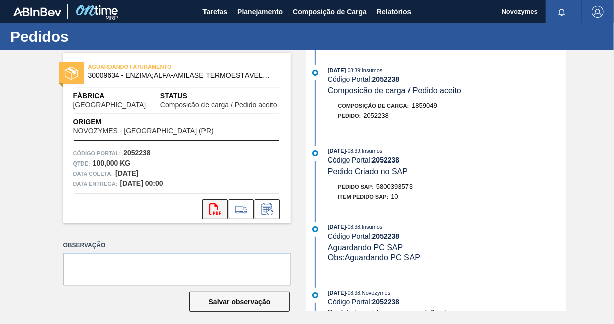
click at [212, 211] on icon at bounding box center [215, 209] width 12 height 12
click at [310, 12] on span "Composição de Carga" at bounding box center [330, 12] width 74 height 12
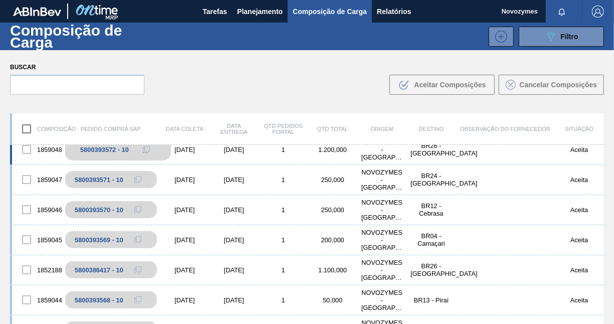
scroll to position [150, 0]
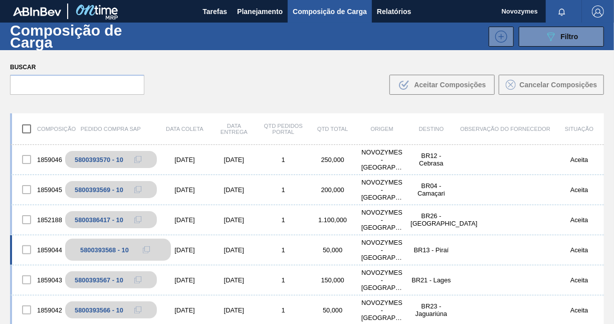
click at [92, 253] on div "5800393568 - 10" at bounding box center [104, 250] width 49 height 8
click at [83, 246] on div "5800393568 - 10" at bounding box center [118, 250] width 106 height 22
click at [147, 248] on icon at bounding box center [146, 249] width 7 height 7
click at [123, 81] on input "text" at bounding box center [77, 85] width 134 height 20
paste input "5800393568"
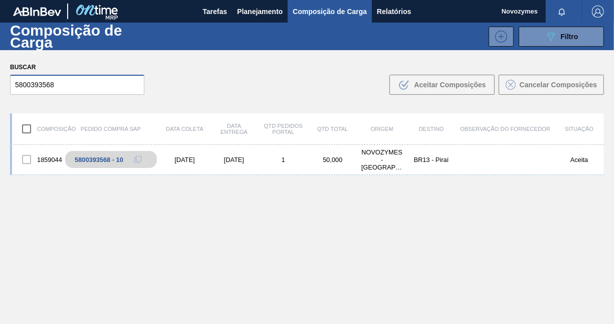
scroll to position [0, 0]
type input "5800393568"
click at [25, 129] on input "checkbox" at bounding box center [26, 128] width 21 height 21
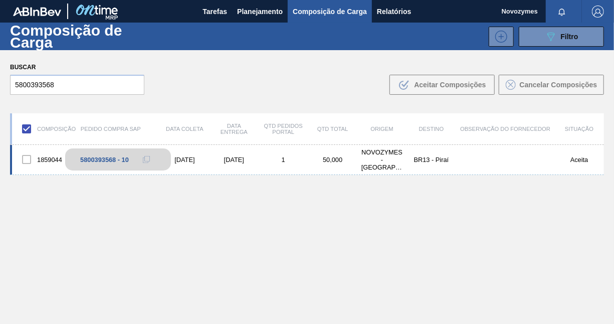
click at [127, 162] on div "5800393568 - 10" at bounding box center [104, 160] width 49 height 8
click at [27, 158] on div at bounding box center [26, 159] width 21 height 21
click at [52, 158] on div "1859044" at bounding box center [36, 159] width 49 height 21
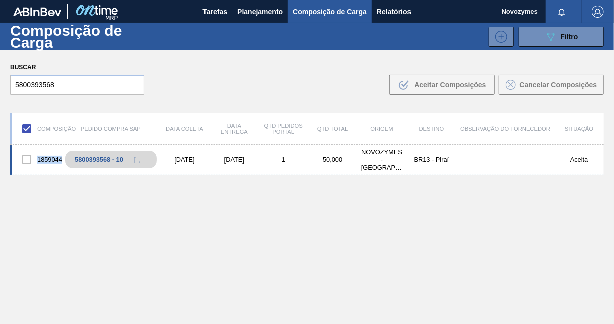
click at [52, 158] on div "1859044" at bounding box center [36, 159] width 49 height 21
click at [51, 182] on div "1859044 5800393568 - 10 21/10/2025 29/10/2025 1 50,000 NOVOZYMES - ARAUCARIA (P…" at bounding box center [307, 258] width 594 height 226
click at [107, 158] on div "5800393568 - 10" at bounding box center [104, 160] width 49 height 8
drag, startPoint x: 107, startPoint y: 158, endPoint x: 140, endPoint y: 208, distance: 59.8
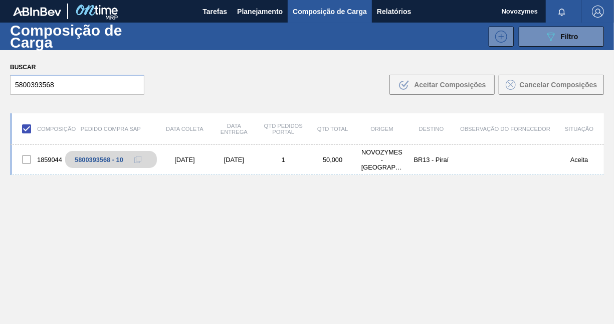
click at [140, 208] on div "1859044 5800393568 - 10 21/10/2025 29/10/2025 1 50,000 NOVOZYMES - ARAUCARIA (P…" at bounding box center [307, 258] width 594 height 226
click at [108, 163] on div "5800393568 - 10" at bounding box center [118, 159] width 106 height 22
click at [82, 162] on div "5800393568 - 10" at bounding box center [104, 160] width 49 height 8
click at [81, 162] on div "5800393568 - 10" at bounding box center [104, 160] width 49 height 8
drag, startPoint x: 81, startPoint y: 162, endPoint x: 147, endPoint y: 163, distance: 66.2
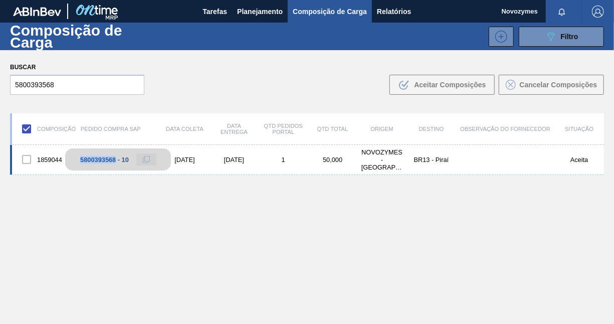
click at [147, 163] on button at bounding box center [146, 159] width 20 height 12
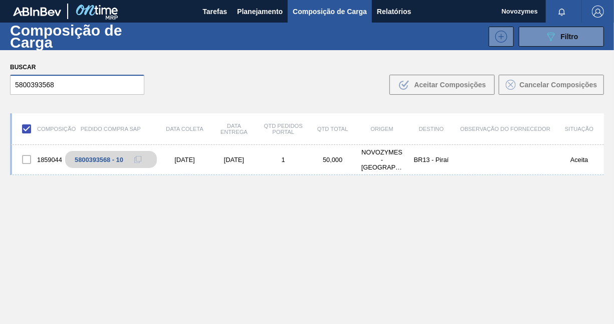
click at [112, 91] on input "5800393568" at bounding box center [77, 85] width 134 height 20
click at [28, 158] on div at bounding box center [26, 159] width 21 height 21
drag, startPoint x: 28, startPoint y: 158, endPoint x: 171, endPoint y: 106, distance: 152.5
click at [171, 106] on div "Composição Pedido Compra SAP Data coleta Data Entrega Qtd Pedidos Portal Qtd To…" at bounding box center [307, 250] width 614 height 291
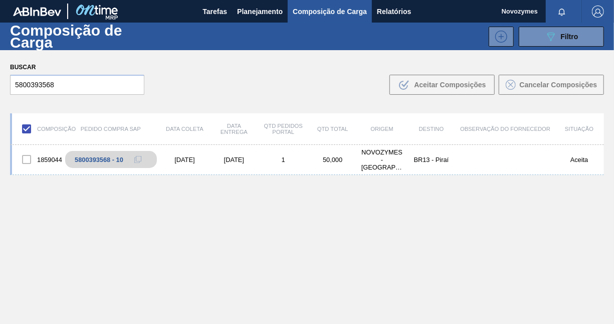
click at [25, 129] on input "checkbox" at bounding box center [26, 128] width 21 height 21
click at [26, 128] on input "checkbox" at bounding box center [26, 128] width 21 height 21
checkbox input "true"
click at [108, 123] on div "Composição Pedido Compra SAP Data coleta Data Entrega Qtd Pedidos Portal Qtd To…" at bounding box center [307, 129] width 594 height 32
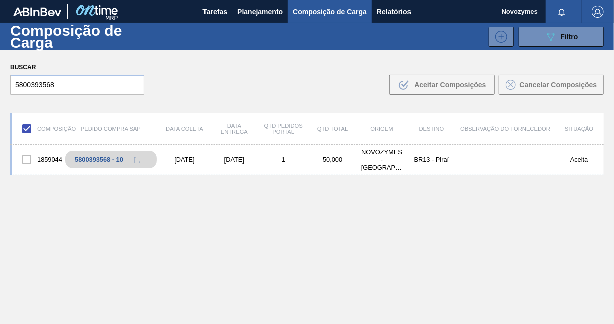
drag, startPoint x: 108, startPoint y: 123, endPoint x: 220, endPoint y: 138, distance: 113.3
click at [220, 138] on div "Composição Pedido Compra SAP Data coleta Data Entrega Qtd Pedidos Portal Qtd To…" at bounding box center [307, 129] width 594 height 32
click at [216, 199] on div "1859044 5800393568 - 10 21/10/2025 29/10/2025 1 50,000 NOVOZYMES - ARAUCARIA (P…" at bounding box center [307, 258] width 594 height 226
drag, startPoint x: 216, startPoint y: 199, endPoint x: 164, endPoint y: 174, distance: 57.4
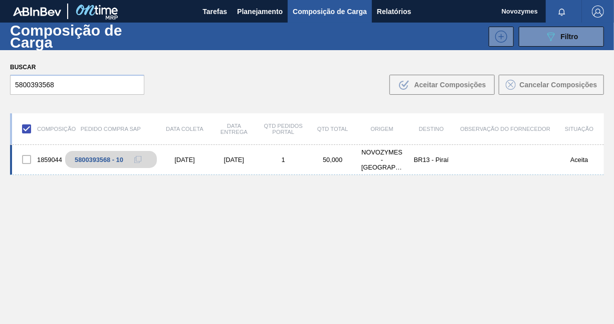
click at [164, 174] on div "1859044 5800393568 - 10 21/10/2025 29/10/2025 1 50,000 NOVOZYMES - ARAUCARIA (P…" at bounding box center [307, 160] width 594 height 30
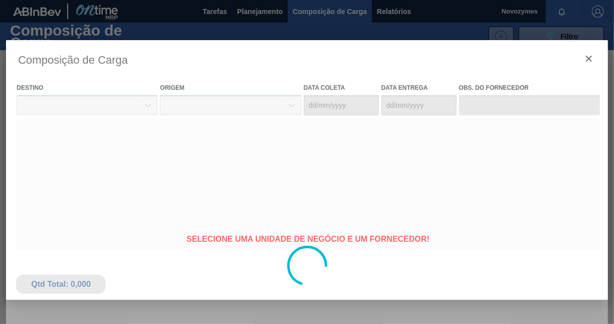
type coleta "21/10/2025"
type Entrega "29/10/2025"
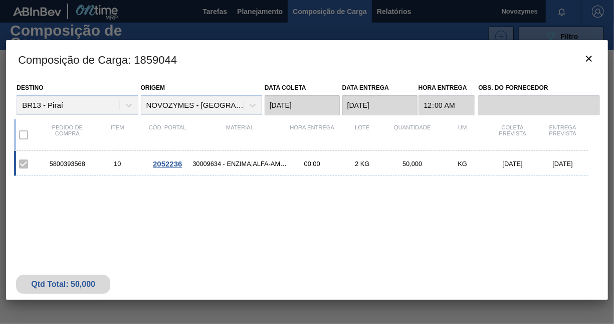
click at [160, 161] on span "2052236" at bounding box center [167, 163] width 29 height 9
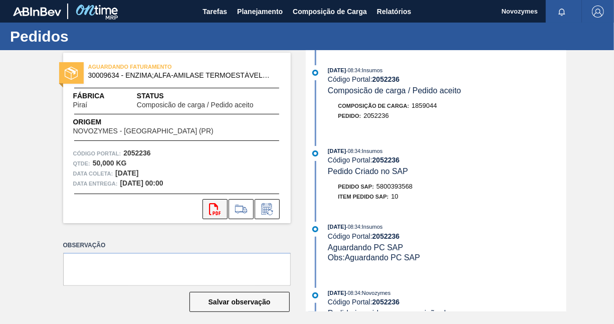
click at [220, 213] on icon at bounding box center [215, 209] width 12 height 12
click at [321, 13] on span "Composição de Carga" at bounding box center [330, 12] width 74 height 12
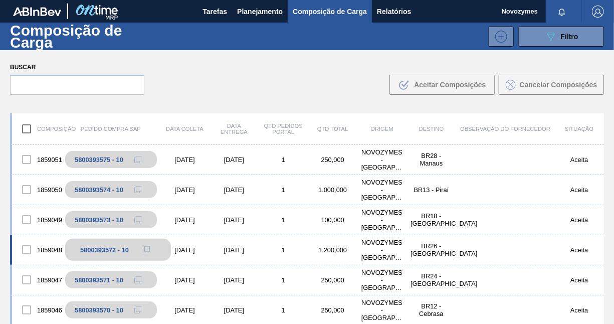
click at [82, 250] on div "5800393572 - 10" at bounding box center [104, 250] width 49 height 8
click at [144, 248] on icon at bounding box center [146, 249] width 7 height 7
click at [107, 88] on input "text" at bounding box center [77, 85] width 134 height 20
paste input "5800393572"
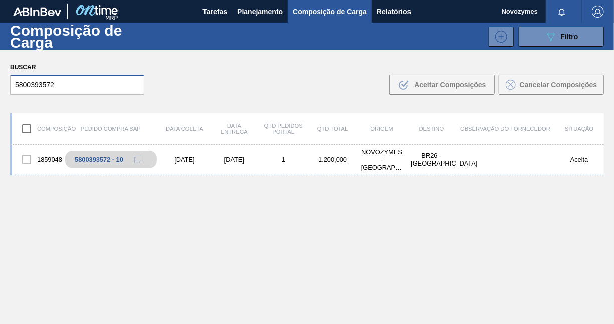
type input "5800393572"
click at [26, 128] on input "checkbox" at bounding box center [26, 128] width 21 height 21
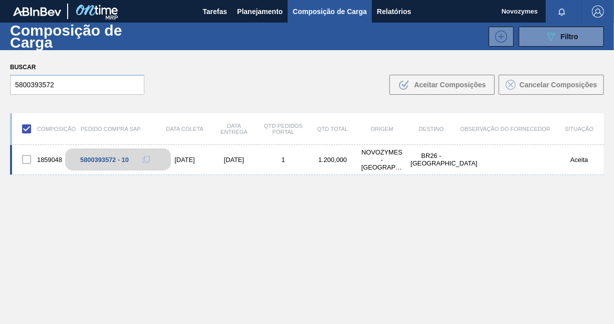
click at [121, 164] on div "5800393572 - 10" at bounding box center [118, 159] width 106 height 22
click at [50, 157] on div "1859048" at bounding box center [36, 159] width 49 height 21
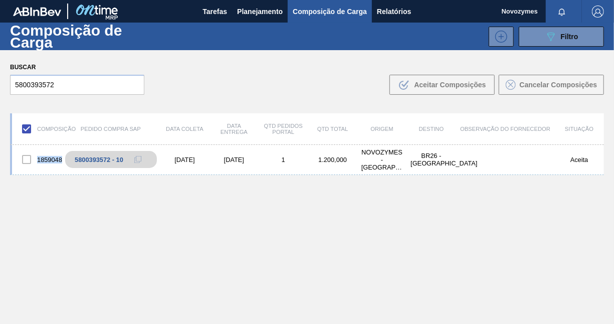
drag, startPoint x: 37, startPoint y: 216, endPoint x: 39, endPoint y: 198, distance: 17.2
click at [37, 216] on div "1859048 5800393572 - 10 21/10/2025 31/10/2025 1 1.200,000 NOVOZYMES - ARAUCARIA…" at bounding box center [307, 258] width 594 height 226
click at [47, 162] on div "1859048" at bounding box center [36, 159] width 49 height 21
click at [48, 159] on div "1859048" at bounding box center [36, 159] width 49 height 21
click at [30, 159] on div at bounding box center [26, 159] width 21 height 21
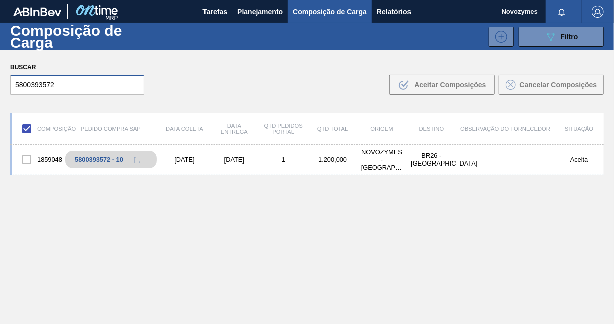
click at [78, 91] on input "5800393572" at bounding box center [77, 85] width 134 height 20
click at [30, 130] on input "checkbox" at bounding box center [26, 128] width 21 height 21
click at [28, 127] on input "checkbox" at bounding box center [26, 128] width 21 height 21
checkbox input "true"
click at [93, 161] on div "5800393572 - 10" at bounding box center [104, 160] width 49 height 8
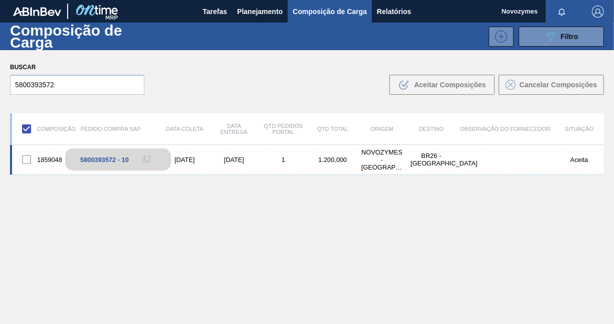
click at [93, 161] on div "5800393572 - 10" at bounding box center [104, 160] width 49 height 8
click at [30, 160] on div at bounding box center [26, 159] width 21 height 21
click at [179, 209] on div "1859048 5800393572 - 10 21/10/2025 31/10/2025 1 1.200,000 NOVOZYMES - ARAUCARIA…" at bounding box center [307, 258] width 594 height 226
drag, startPoint x: 179, startPoint y: 209, endPoint x: 284, endPoint y: 86, distance: 161.1
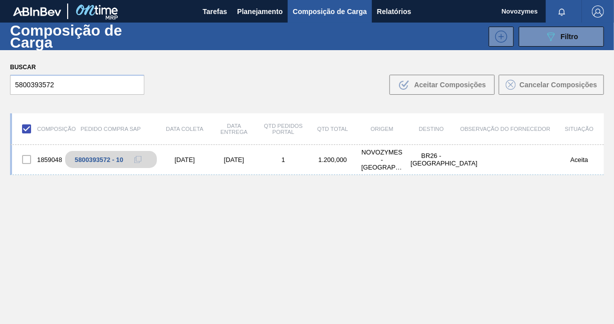
click at [284, 86] on div "Buscar 5800393572 .b{fill:var(--color-action-default)} Aceitar Composições Canc…" at bounding box center [307, 77] width 614 height 55
click at [44, 159] on div "1859048" at bounding box center [36, 159] width 49 height 21
click at [27, 159] on div at bounding box center [26, 159] width 21 height 21
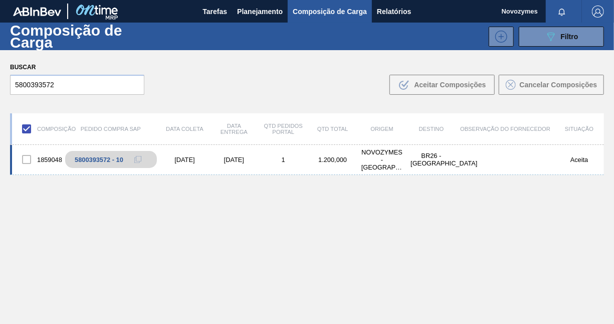
click at [52, 156] on div "1859048" at bounding box center [36, 159] width 49 height 21
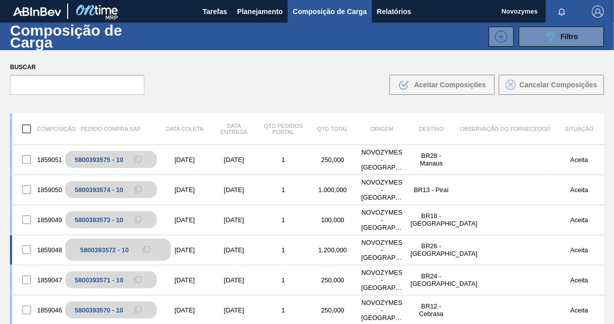
click at [94, 249] on div "5800393572 - 10" at bounding box center [104, 250] width 49 height 8
click at [28, 249] on div at bounding box center [26, 249] width 21 height 21
drag, startPoint x: 144, startPoint y: 252, endPoint x: 136, endPoint y: 201, distance: 50.8
click at [141, 252] on icon at bounding box center [137, 249] width 7 height 7
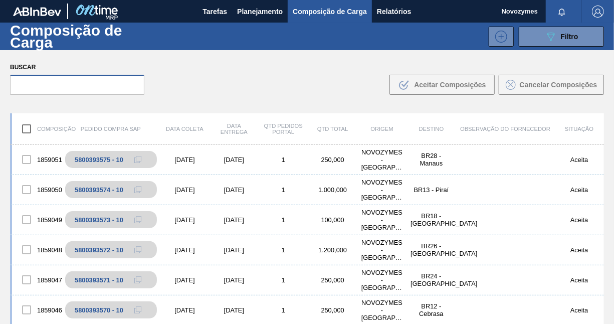
click at [126, 86] on input "text" at bounding box center [77, 85] width 134 height 20
paste input "5800393572"
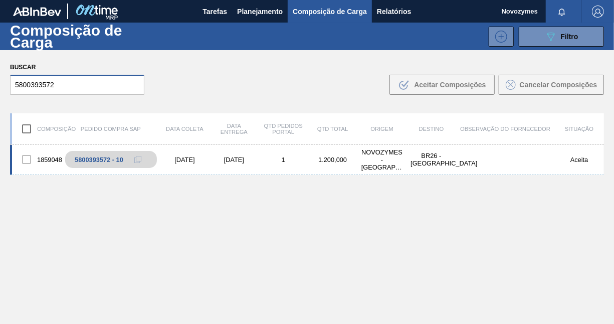
type input "5800393572"
click at [26, 160] on div at bounding box center [26, 159] width 21 height 21
click at [27, 129] on input "checkbox" at bounding box center [26, 128] width 21 height 21
checkbox input "true"
click at [25, 162] on div at bounding box center [26, 159] width 21 height 21
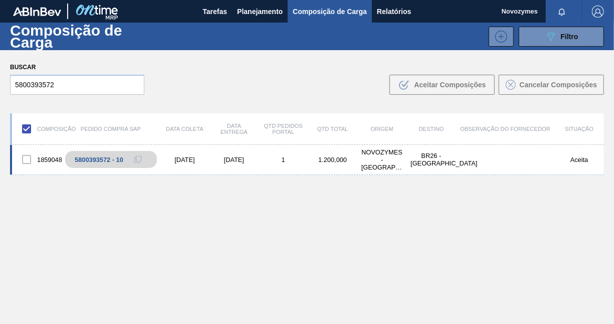
click at [42, 158] on div "1859048" at bounding box center [36, 159] width 49 height 21
click at [436, 95] on div "Buscar 5800393572 .b{fill:var(--color-action-default)} Aceitar Composições Canc…" at bounding box center [307, 77] width 614 height 55
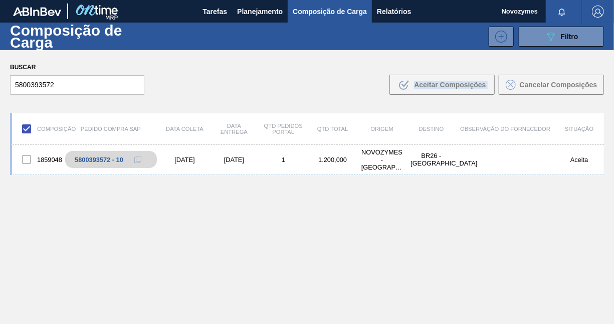
click at [434, 95] on div "Buscar 5800393572 .b{fill:var(--color-action-default)} Aceitar Composições Canc…" at bounding box center [307, 77] width 614 height 55
click at [12, 158] on div "1859048" at bounding box center [36, 159] width 49 height 21
click at [12, 161] on div "1859048 5800393572 - 10 21/10/2025 31/10/2025 1 1.200,000 NOVOZYMES - ARAUCARIA…" at bounding box center [307, 160] width 594 height 30
click at [425, 0] on body "Tarefas Planejamento Composição de Carga Relatórios Novozymes Marcar todas como…" at bounding box center [307, 0] width 614 height 0
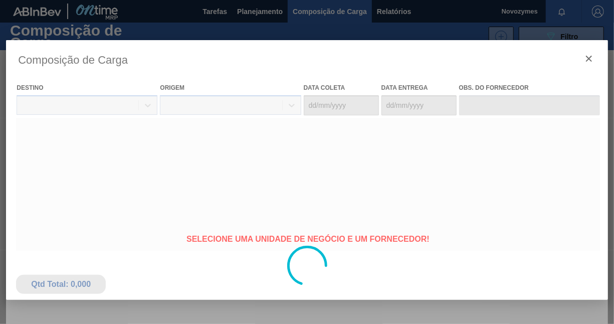
type coleta "[DATE]"
type Entrega "[DATE]"
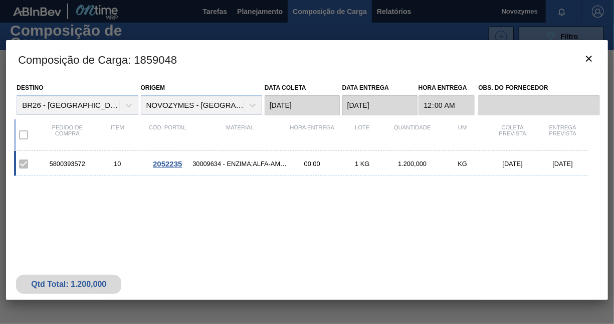
click at [171, 167] on span "2052235" at bounding box center [167, 163] width 29 height 9
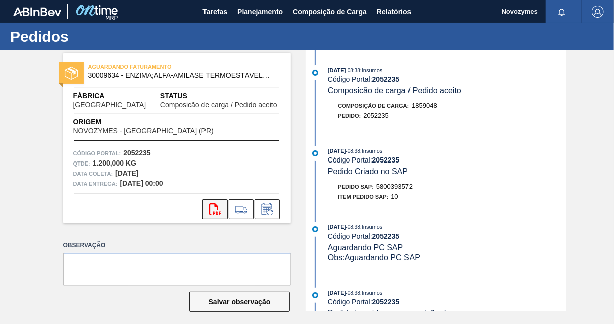
click at [216, 214] on icon at bounding box center [215, 209] width 12 height 12
click at [322, 10] on span "Composição de Carga" at bounding box center [330, 12] width 74 height 12
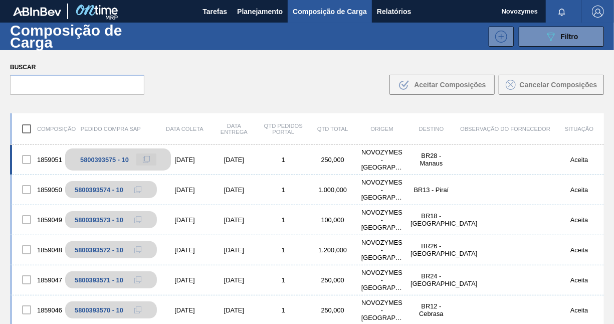
click at [145, 156] on icon at bounding box center [146, 158] width 5 height 5
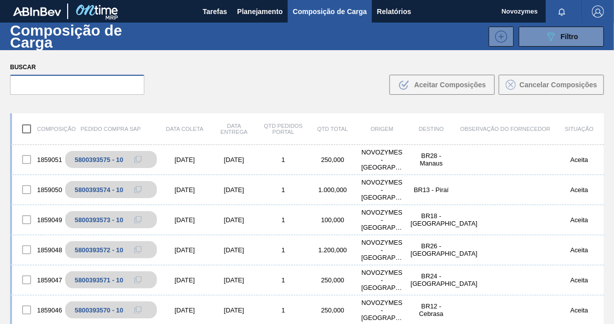
click at [45, 83] on input "text" at bounding box center [77, 85] width 134 height 20
paste input "5800393575"
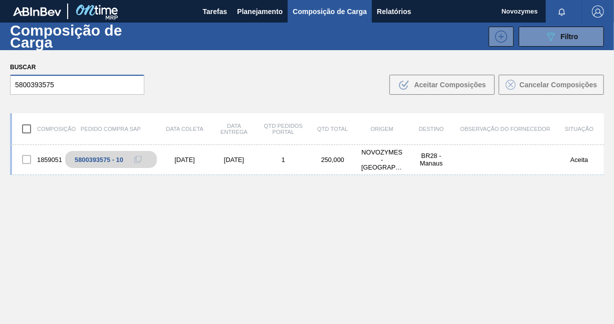
type input "5800393575"
click at [29, 129] on input "checkbox" at bounding box center [26, 128] width 21 height 21
checkbox input "true"
click at [45, 162] on div "1859051" at bounding box center [36, 159] width 49 height 21
click at [418, 170] on div "1859051 5800393575 - 10 16/10/2025 15/11/2025 1 250,000 NOVOZYMES - ARAUCARIA (…" at bounding box center [307, 160] width 594 height 30
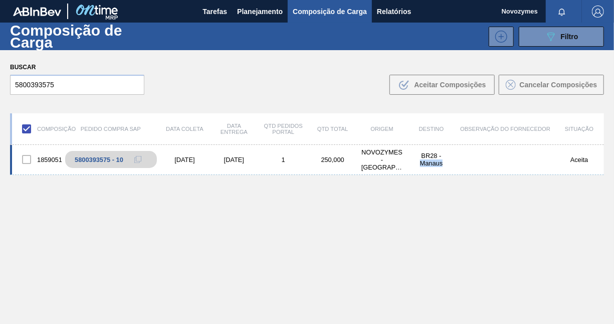
click at [418, 170] on div "1859051 5800393575 - 10 16/10/2025 15/11/2025 1 250,000 NOVOZYMES - ARAUCARIA (…" at bounding box center [307, 160] width 594 height 30
drag, startPoint x: 418, startPoint y: 170, endPoint x: 396, endPoint y: 170, distance: 22.1
click at [396, 170] on div "NOVOZYMES - [GEOGRAPHIC_DATA] (PR)" at bounding box center [381, 159] width 49 height 23
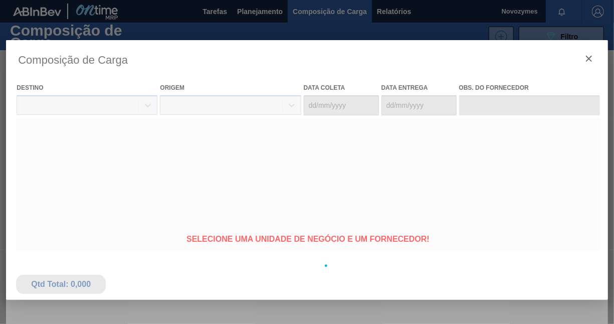
drag, startPoint x: 306, startPoint y: 166, endPoint x: 385, endPoint y: 58, distance: 134.5
click at [385, 58] on div at bounding box center [307, 265] width 602 height 451
type coleta "[DATE]"
type Entrega "[DATE]"
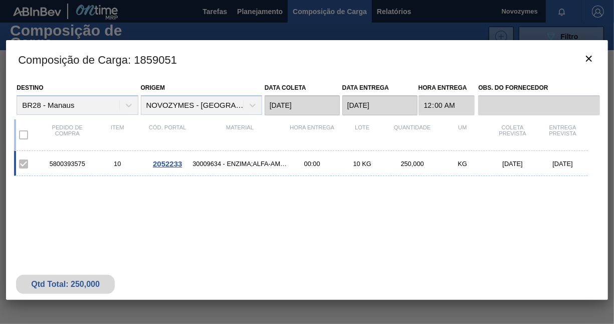
click at [170, 163] on span "2052233" at bounding box center [167, 163] width 29 height 9
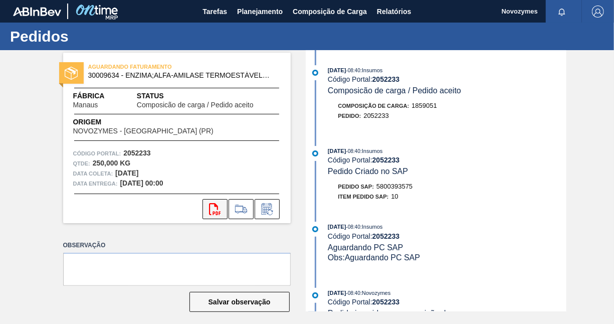
click at [209, 211] on icon at bounding box center [215, 209] width 12 height 12
click at [309, 11] on span "Composição de Carga" at bounding box center [330, 12] width 74 height 12
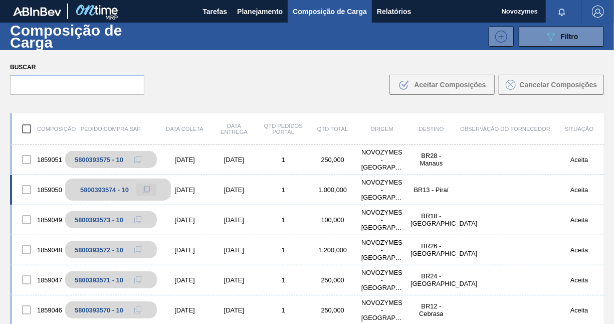
click at [143, 190] on icon at bounding box center [146, 189] width 7 height 7
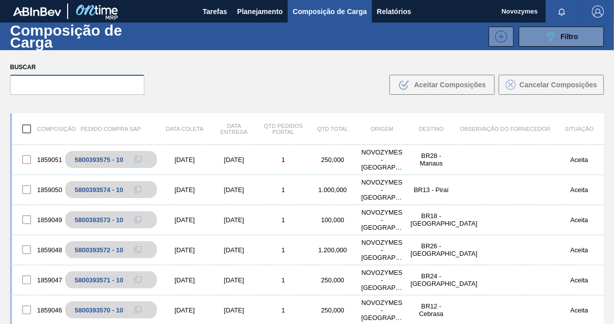
click at [113, 90] on input "text" at bounding box center [77, 85] width 134 height 20
paste input "5800393574"
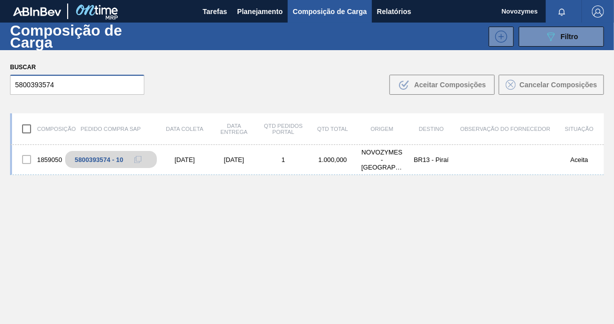
type input "5800393574"
click at [25, 128] on input "checkbox" at bounding box center [26, 128] width 21 height 21
checkbox input "true"
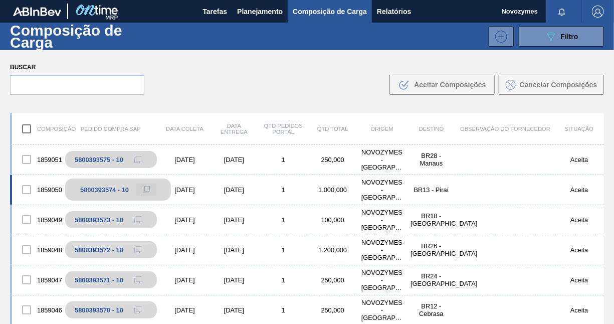
click at [145, 192] on icon at bounding box center [146, 189] width 7 height 7
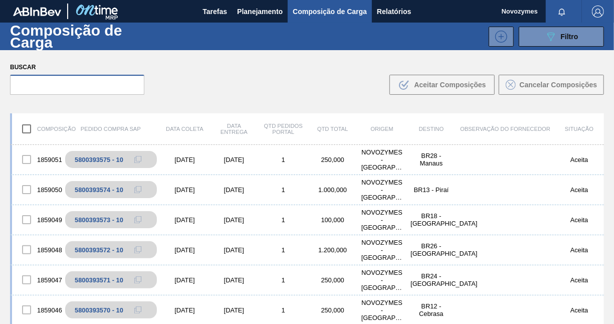
click at [92, 88] on input "text" at bounding box center [77, 85] width 134 height 20
paste input "5800393574"
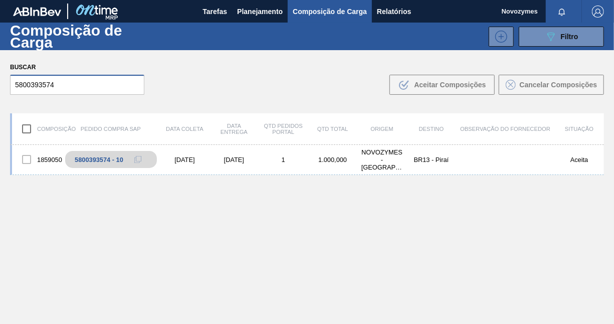
type input "5800393574"
click at [25, 128] on input "checkbox" at bounding box center [26, 128] width 21 height 21
checkbox input "true"
click at [49, 157] on div "1859050" at bounding box center [36, 159] width 49 height 21
drag, startPoint x: 90, startPoint y: 86, endPoint x: 90, endPoint y: 92, distance: 5.5
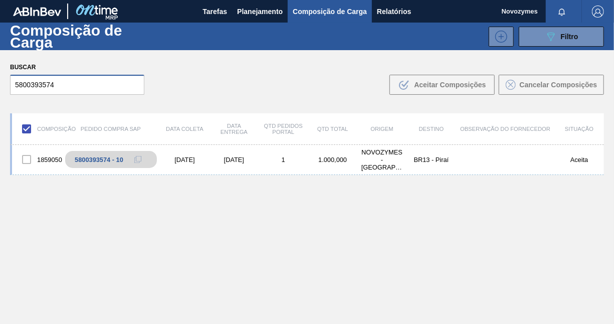
click at [90, 86] on input "5800393574" at bounding box center [77, 85] width 134 height 20
click at [84, 162] on div "5800393574 - 10" at bounding box center [104, 160] width 49 height 8
click at [473, 152] on div "1859050 5800393574 - 10 [DATE] [DATE] 1 1.000,000 NOVOZYMES - [GEOGRAPHIC_DATA]…" at bounding box center [307, 160] width 594 height 30
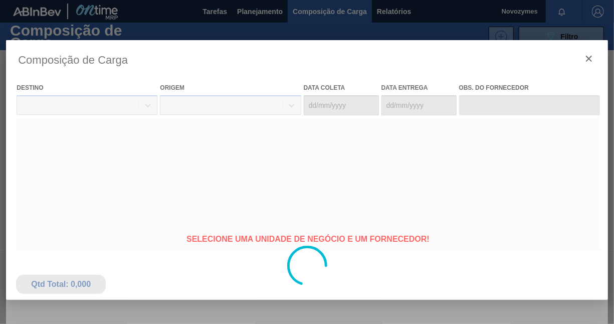
type coleta "[DATE]"
type Entrega "[DATE]"
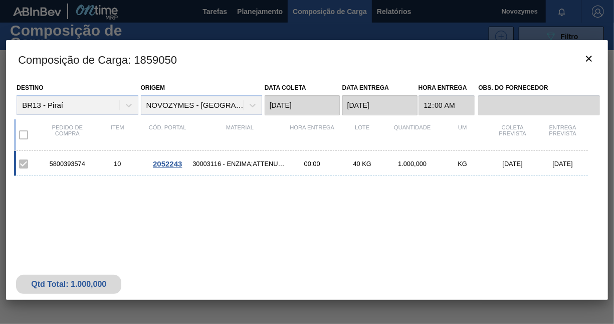
click at [171, 163] on span "2052243" at bounding box center [167, 163] width 29 height 9
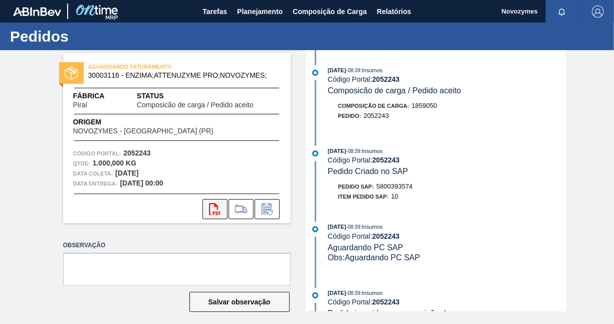
click at [216, 206] on icon at bounding box center [215, 209] width 12 height 12
click at [316, 11] on span "Composição de Carga" at bounding box center [330, 12] width 74 height 12
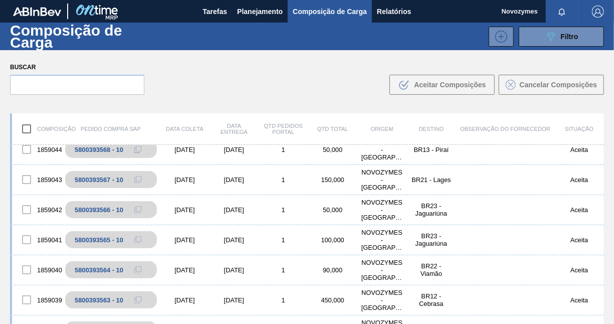
scroll to position [251, 0]
click at [136, 273] on button at bounding box center [146, 270] width 20 height 12
click at [145, 273] on icon at bounding box center [145, 270] width 5 height 5
click at [111, 89] on input "text" at bounding box center [77, 85] width 134 height 20
paste input "5800393564"
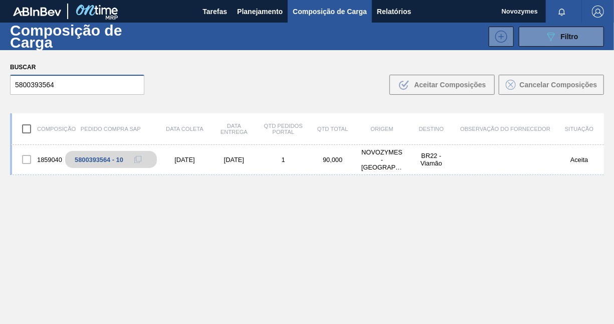
scroll to position [0, 0]
type input "5800393564"
click at [27, 127] on input "checkbox" at bounding box center [26, 128] width 21 height 21
checkbox input "true"
click at [20, 169] on div at bounding box center [26, 159] width 21 height 21
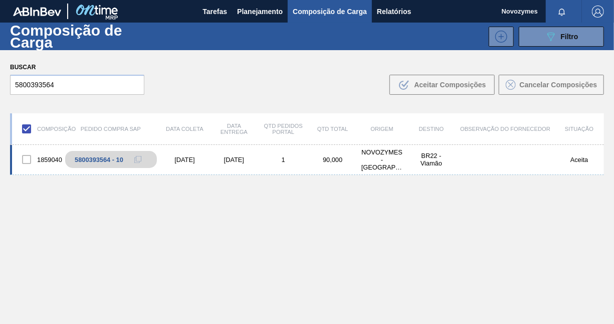
click at [463, 164] on div "1859040 5800393564 - 10 [DATE] [DATE] 1 90,000 NOVOZYMES - [GEOGRAPHIC_DATA] ([…" at bounding box center [307, 160] width 594 height 30
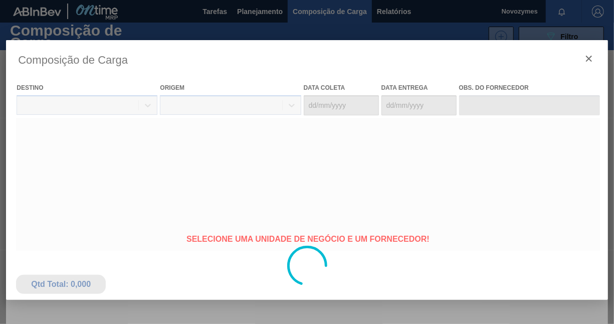
type coleta "[DATE]"
type Entrega "[DATE]"
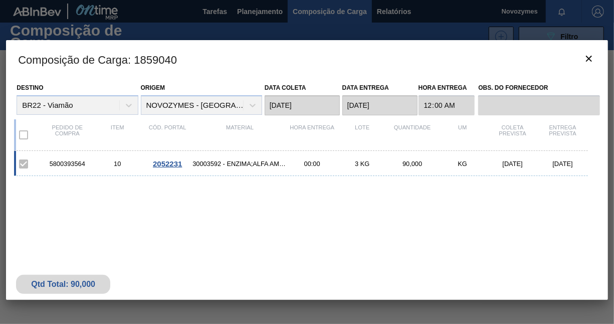
click at [165, 163] on span "2052231" at bounding box center [167, 163] width 29 height 9
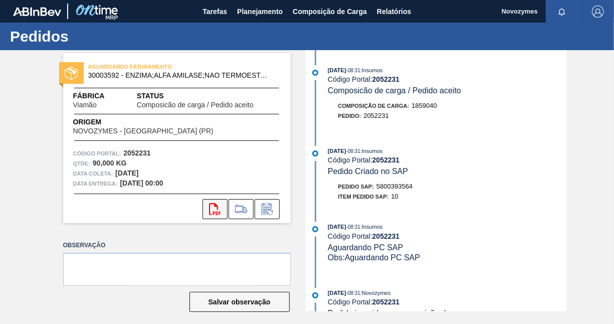
click at [210, 203] on icon at bounding box center [215, 209] width 12 height 12
click at [322, 9] on span "Composição de Carga" at bounding box center [330, 12] width 74 height 12
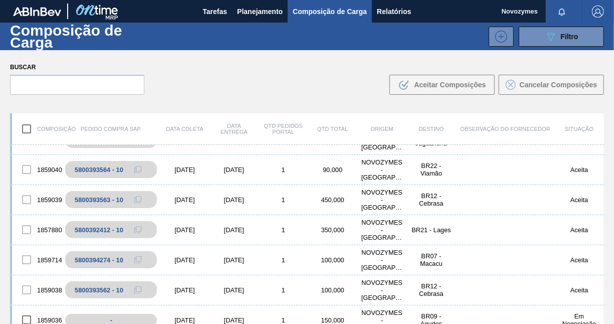
scroll to position [401, 0]
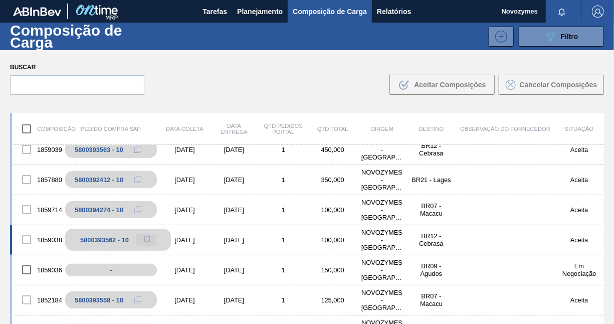
click at [140, 237] on button at bounding box center [146, 240] width 20 height 12
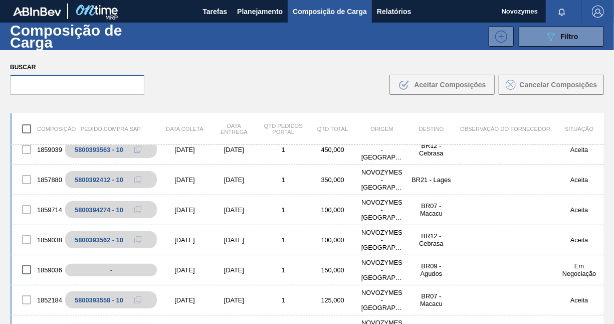
click at [84, 86] on input "text" at bounding box center [77, 85] width 134 height 20
paste input "5800393562"
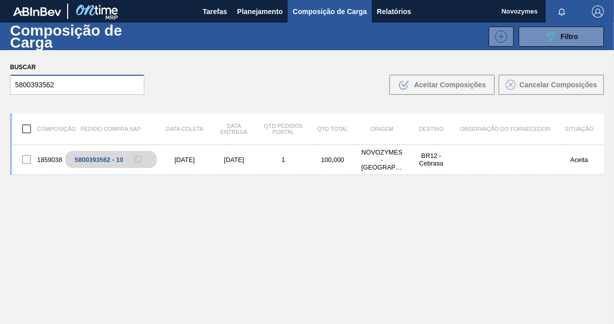
scroll to position [0, 0]
type input "5800393562"
click at [26, 129] on input "checkbox" at bounding box center [26, 128] width 21 height 21
checkbox input "true"
click at [294, 163] on div "1859038 5800393562 - 10 [DATE] [DATE] 1 100,000 NOVOZYMES - [GEOGRAPHIC_DATA] (…" at bounding box center [307, 160] width 594 height 30
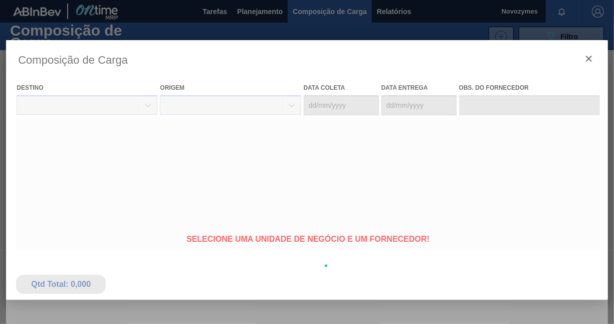
click at [423, 83] on div at bounding box center [307, 265] width 602 height 451
type coleta "[DATE]"
type Entrega "[DATE]"
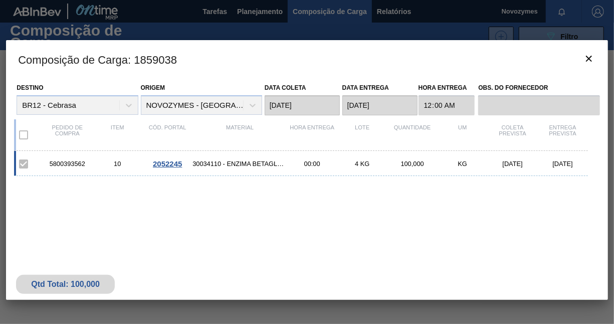
click at [162, 164] on span "2052245" at bounding box center [167, 163] width 29 height 9
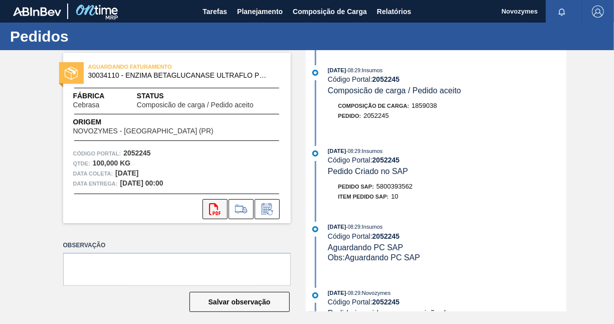
click at [214, 206] on icon "svg{fill:#ff0000}" at bounding box center [215, 209] width 12 height 12
click at [313, 14] on span "Composição de Carga" at bounding box center [330, 12] width 74 height 12
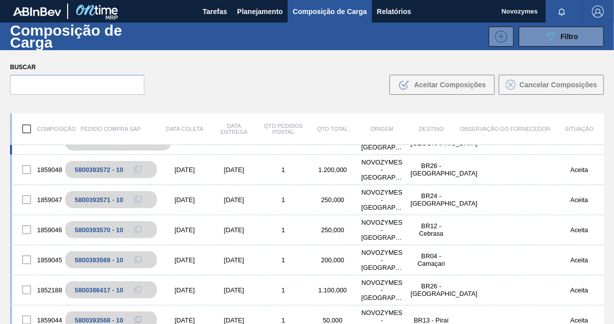
scroll to position [100, 0]
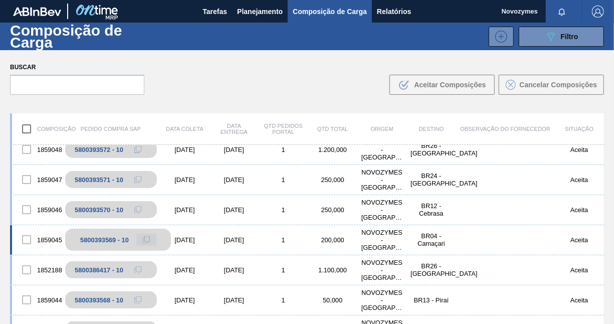
click at [146, 239] on icon at bounding box center [146, 239] width 7 height 7
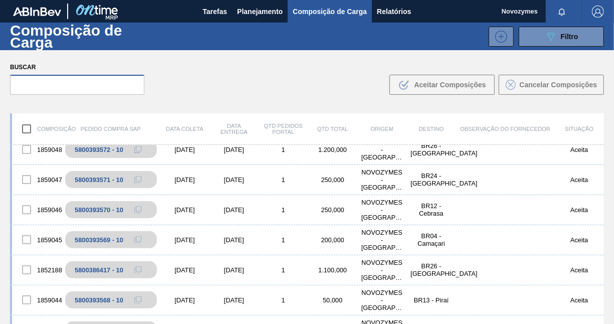
click at [97, 86] on input "text" at bounding box center [77, 85] width 134 height 20
paste input "5800393569"
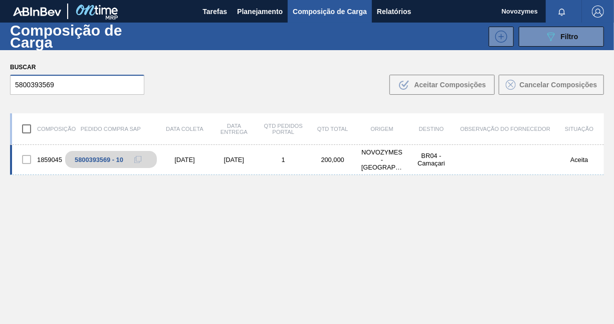
type input "5800393569"
click at [262, 169] on div "1859045 5800393569 - 10 21/10/2025 31/10/2025 1 200,000 NOVOZYMES - ARAUCARIA (…" at bounding box center [307, 160] width 594 height 30
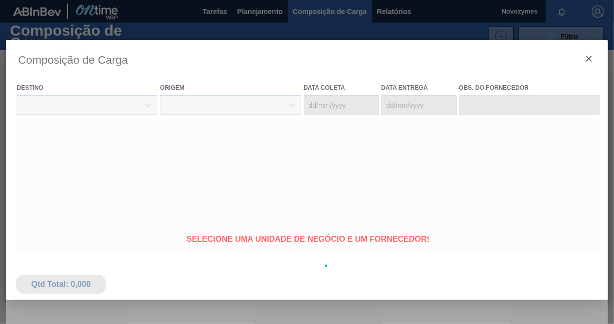
type coleta "21/10/2025"
type Entrega "[DATE]"
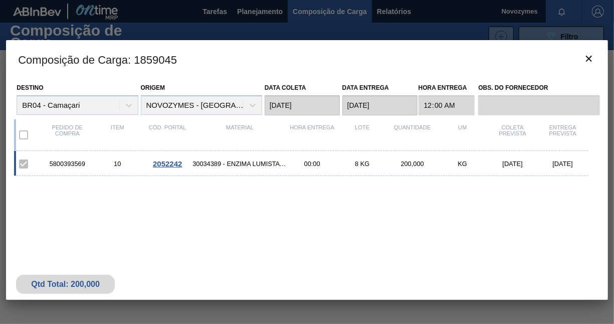
click at [169, 159] on span "2052242" at bounding box center [167, 163] width 29 height 9
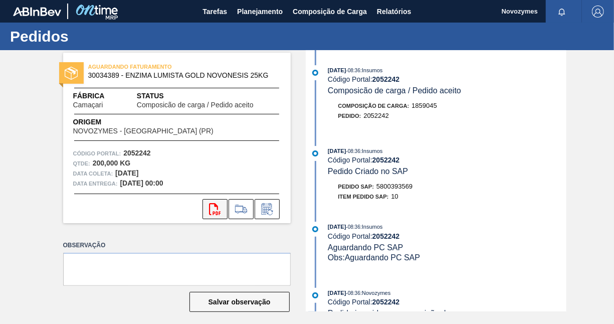
click at [213, 208] on icon "svg{fill:#ff0000}" at bounding box center [215, 209] width 12 height 12
click at [324, 14] on span "Composição de Carga" at bounding box center [330, 12] width 74 height 12
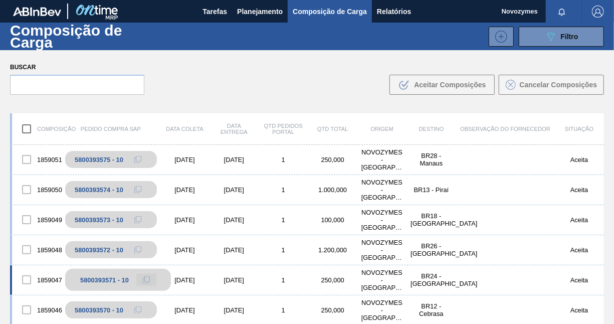
click at [147, 279] on icon at bounding box center [146, 279] width 7 height 7
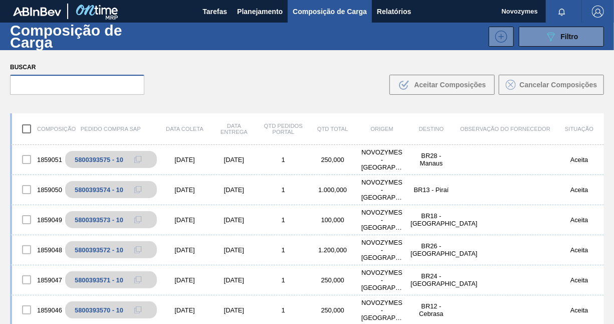
click at [108, 86] on input "text" at bounding box center [77, 85] width 134 height 20
type input "v"
paste input "5800393571"
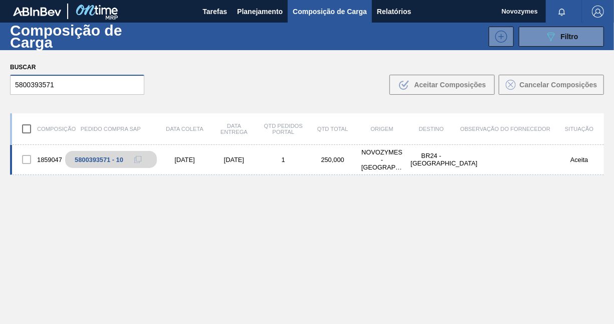
type input "5800393571"
click at [303, 163] on div "1859047 5800393571 - 10 21/10/2025 31/10/2025 1 250,000 NOVOZYMES - ARAUCARIA (…" at bounding box center [307, 160] width 594 height 30
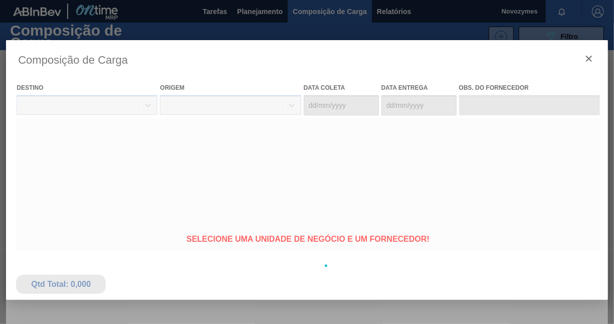
type coleta "21/10/2025"
type Entrega "31/10/2025"
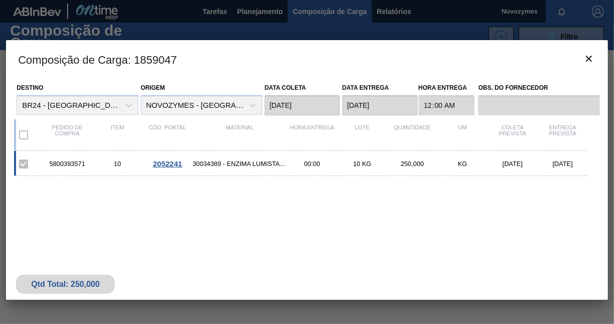
click at [175, 160] on span "2052241" at bounding box center [167, 163] width 29 height 9
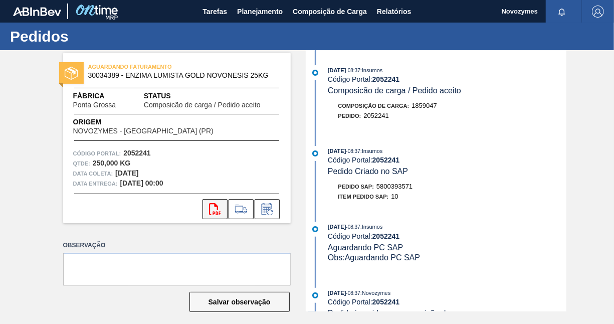
click at [219, 205] on icon "svg{fill:#ff0000}" at bounding box center [215, 209] width 12 height 12
click at [325, 16] on span "Composição de Carga" at bounding box center [330, 12] width 74 height 12
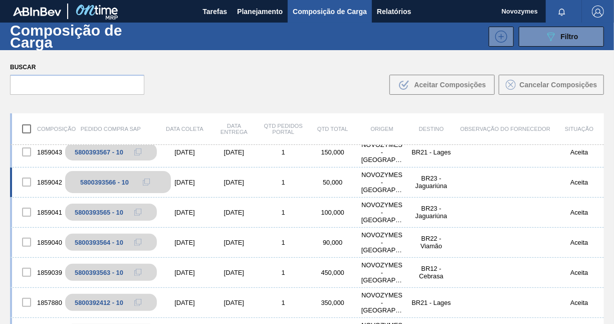
scroll to position [301, 0]
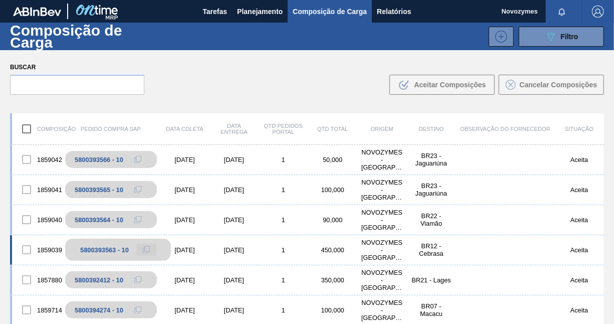
click at [146, 250] on icon at bounding box center [146, 249] width 7 height 7
click at [71, 81] on input "text" at bounding box center [77, 85] width 134 height 20
paste input "5800393563"
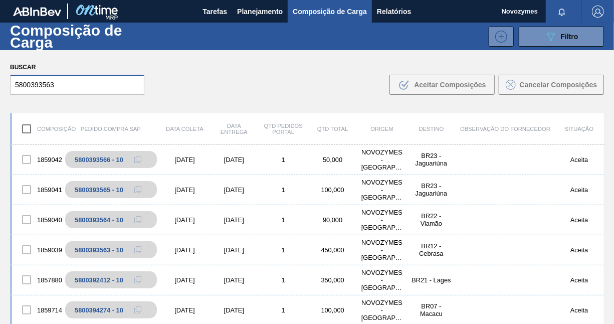
scroll to position [0, 0]
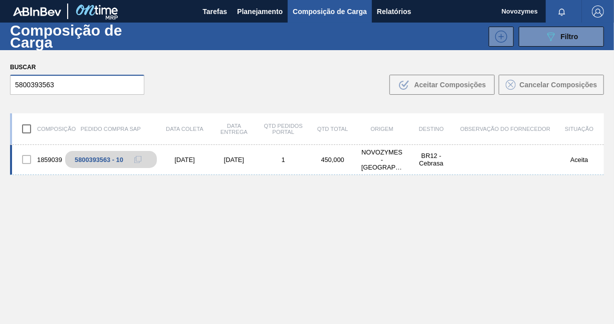
type input "5800393563"
click at [266, 162] on div "1" at bounding box center [283, 160] width 49 height 8
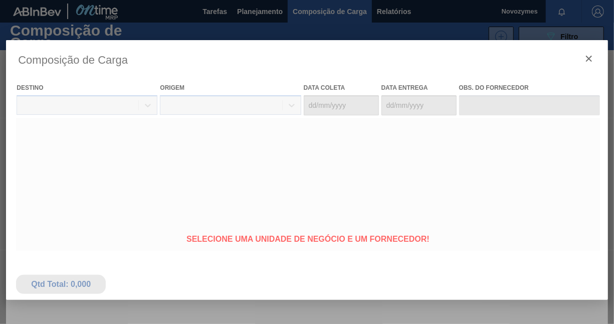
type coleta "16/10/2025"
type Entrega "[DATE]"
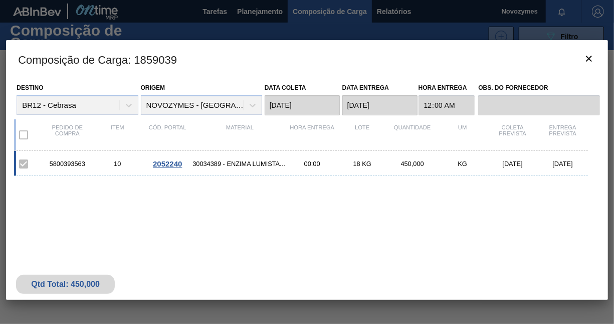
click at [162, 163] on span "2052240" at bounding box center [167, 163] width 29 height 9
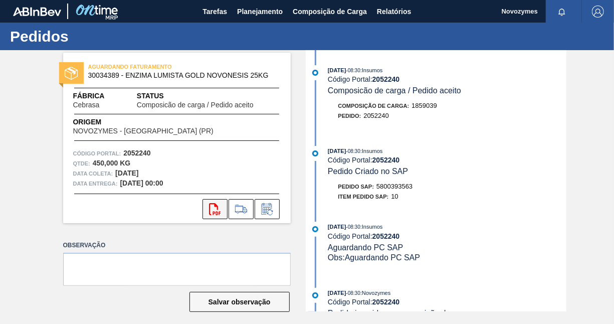
click at [211, 207] on icon "svg{fill:#ff0000}" at bounding box center [215, 209] width 12 height 12
click at [325, 13] on span "Composição de Carga" at bounding box center [330, 12] width 74 height 12
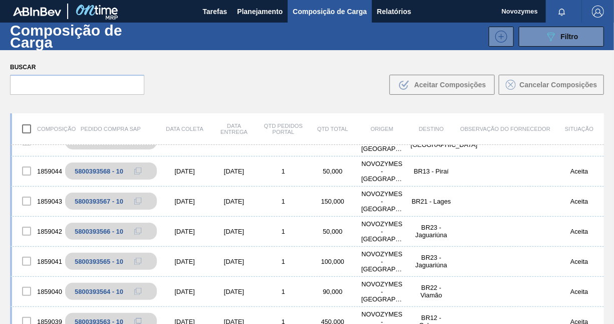
scroll to position [251, 0]
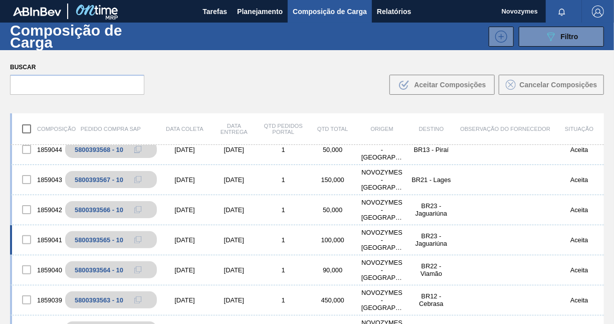
click at [296, 241] on div "1" at bounding box center [283, 240] width 49 height 8
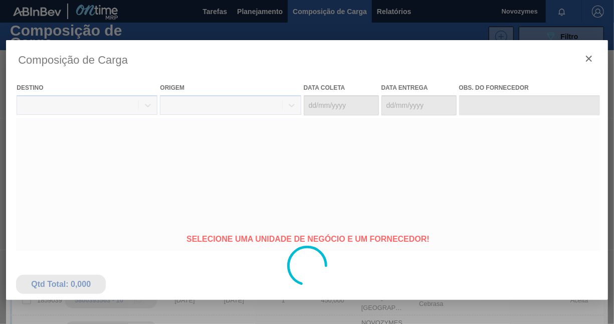
type coleta "16/10/2025"
type Entrega "[DATE]"
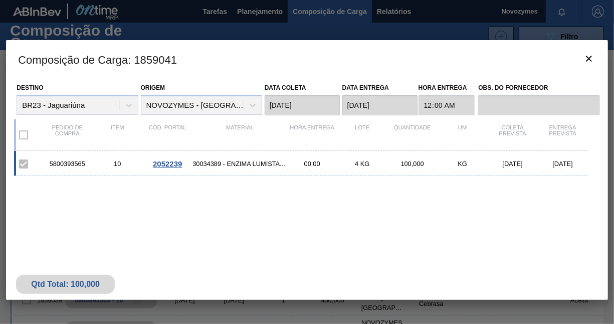
click at [162, 164] on span "2052239" at bounding box center [167, 163] width 29 height 9
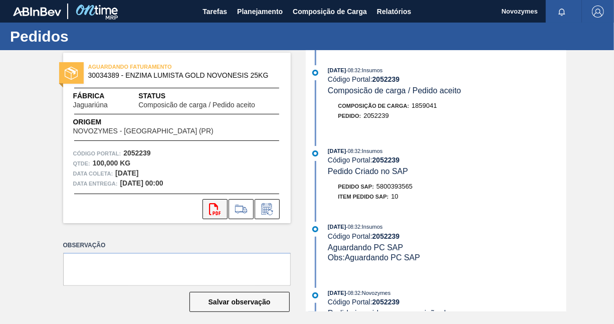
click at [206, 205] on button "svg{fill:#ff0000}" at bounding box center [214, 209] width 25 height 20
click at [326, 12] on span "Composição de Carga" at bounding box center [330, 12] width 74 height 12
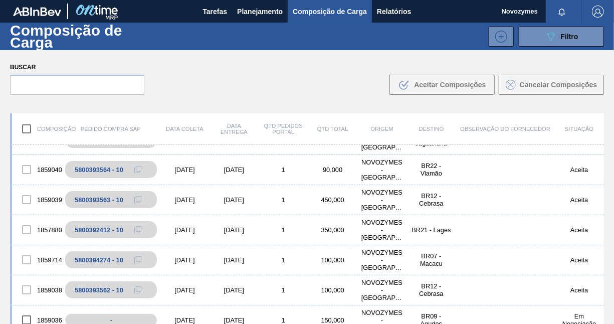
scroll to position [401, 0]
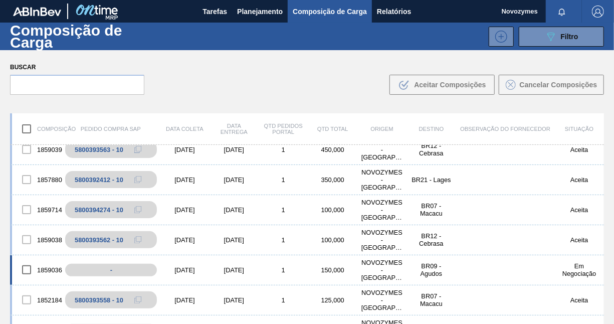
click at [287, 281] on div "1859036 - 14/10/2025 22/10/2025 1 150,000 NOVOZYMES - ARAUCARIA (PR) BR09 - Agu…" at bounding box center [307, 270] width 594 height 30
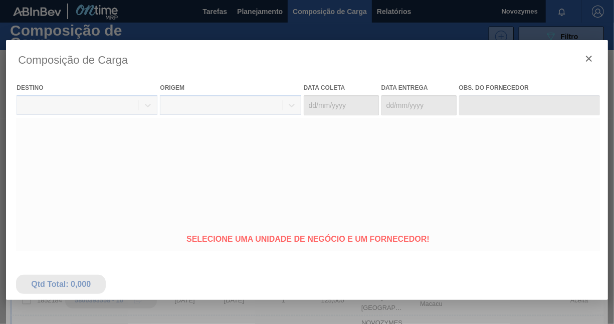
type coleta "14/10/2025"
type Entrega "22/10/2025"
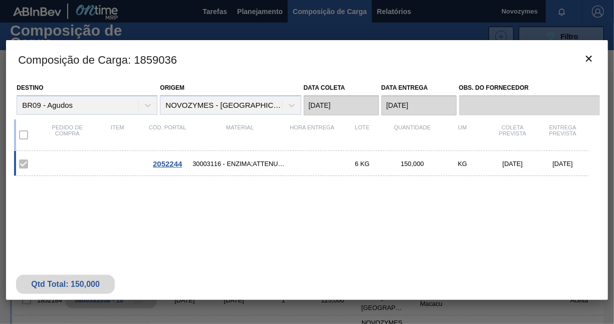
click at [175, 159] on span "2052244" at bounding box center [167, 163] width 29 height 9
